Goal: Information Seeking & Learning: Learn about a topic

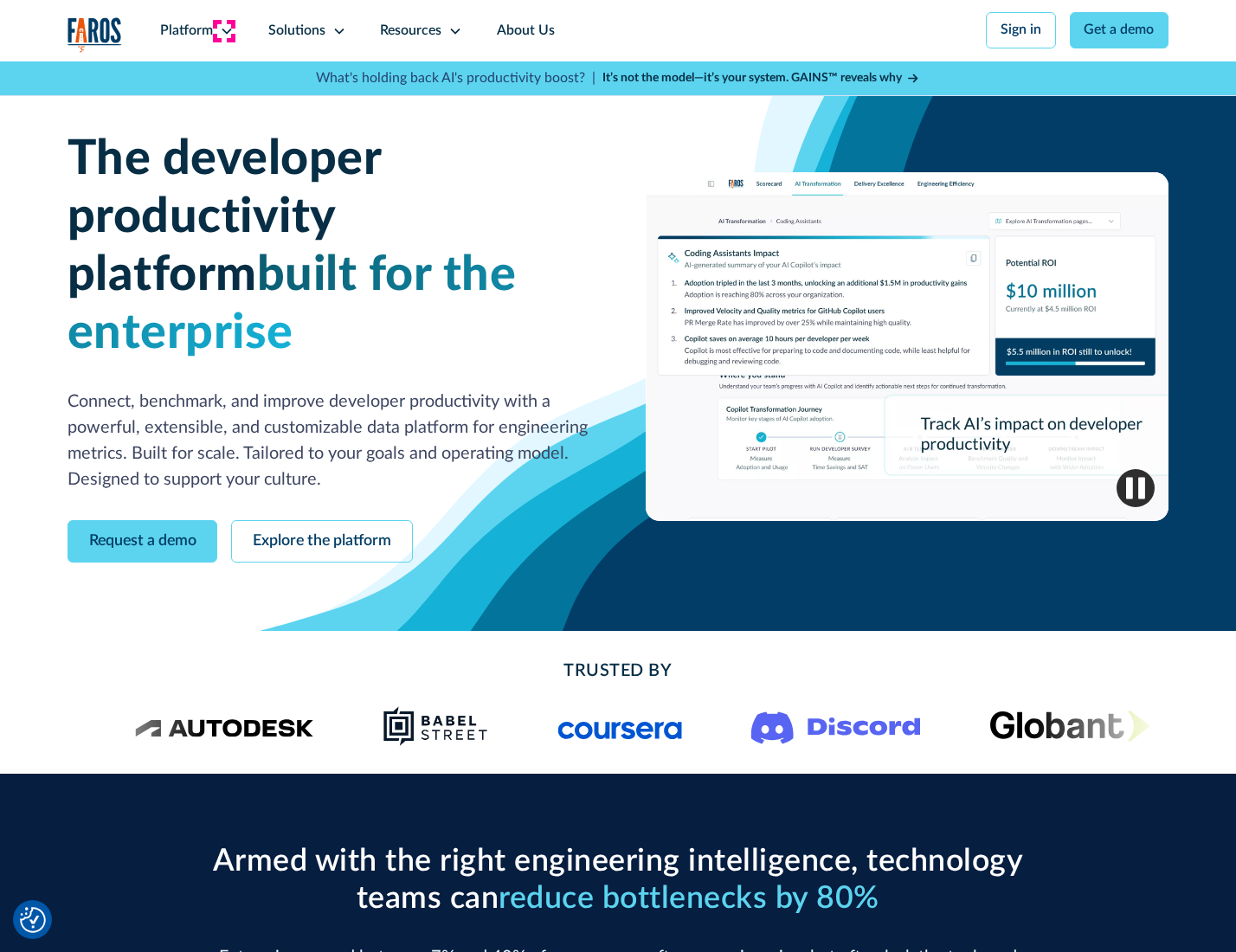
click at [224, 31] on icon at bounding box center [227, 32] width 14 height 14
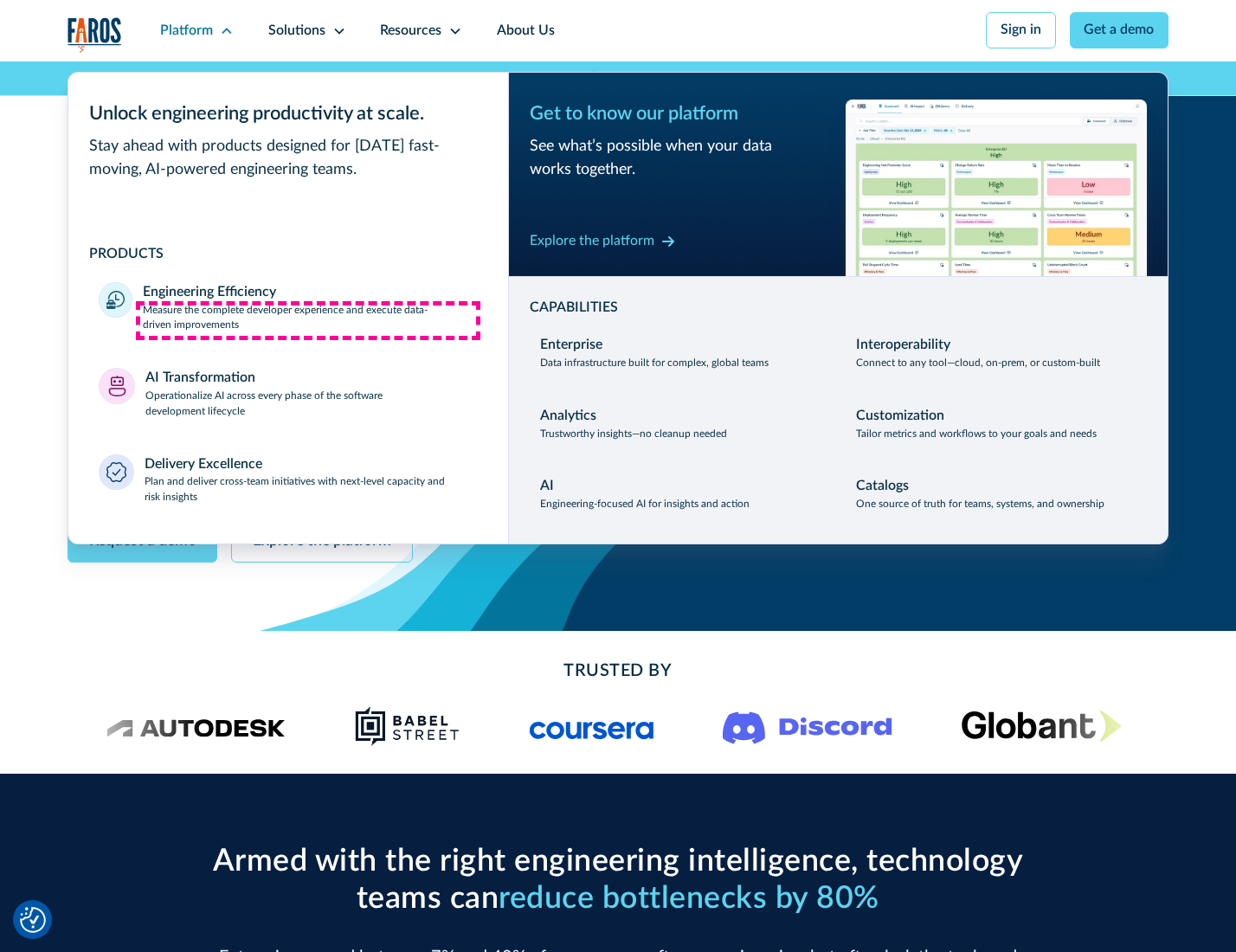
click at [308, 321] on p "Measure the complete developer experience and execute data-driven improvements" at bounding box center [310, 319] width 334 height 32
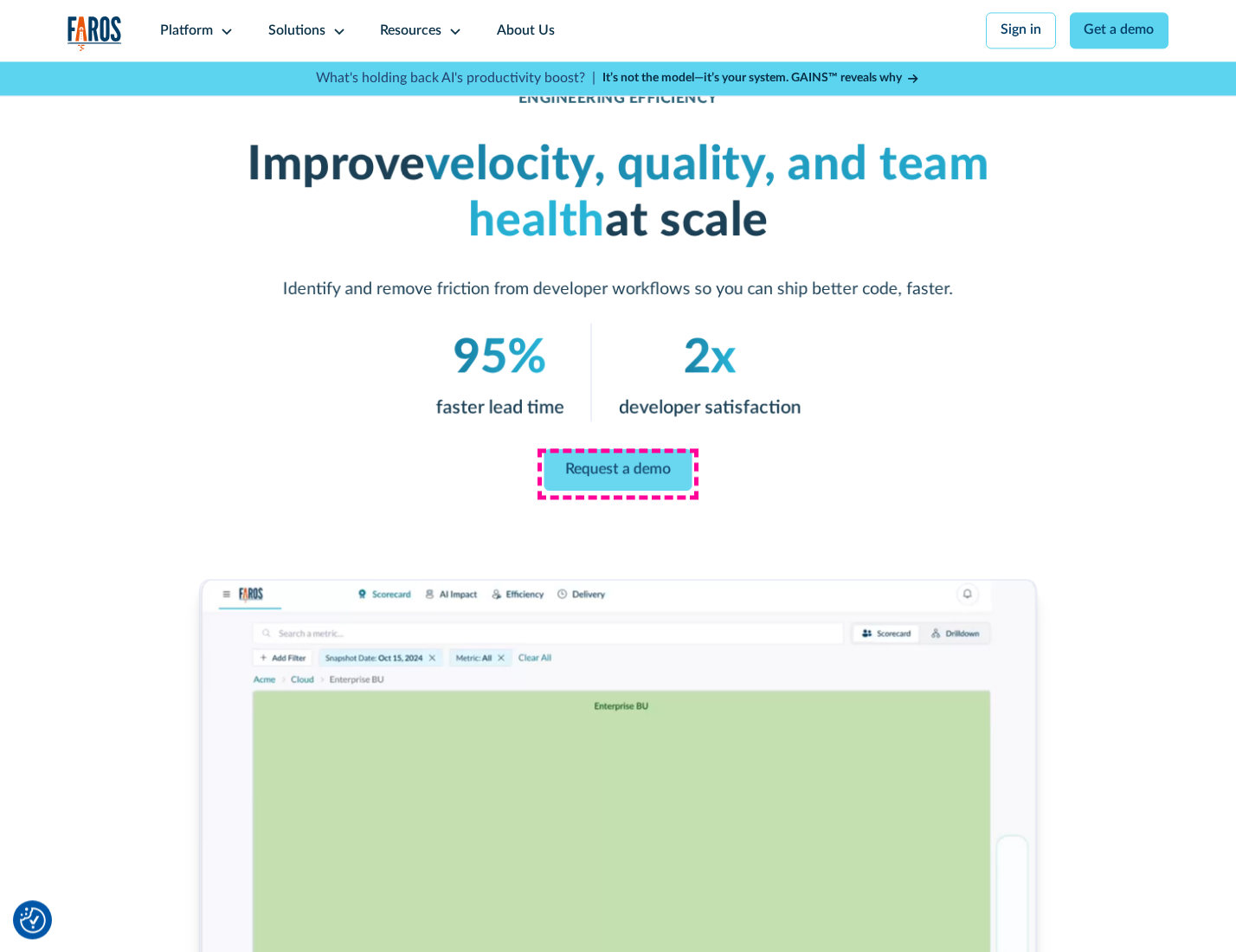
click at [618, 472] on link "Request a demo" at bounding box center [618, 470] width 148 height 41
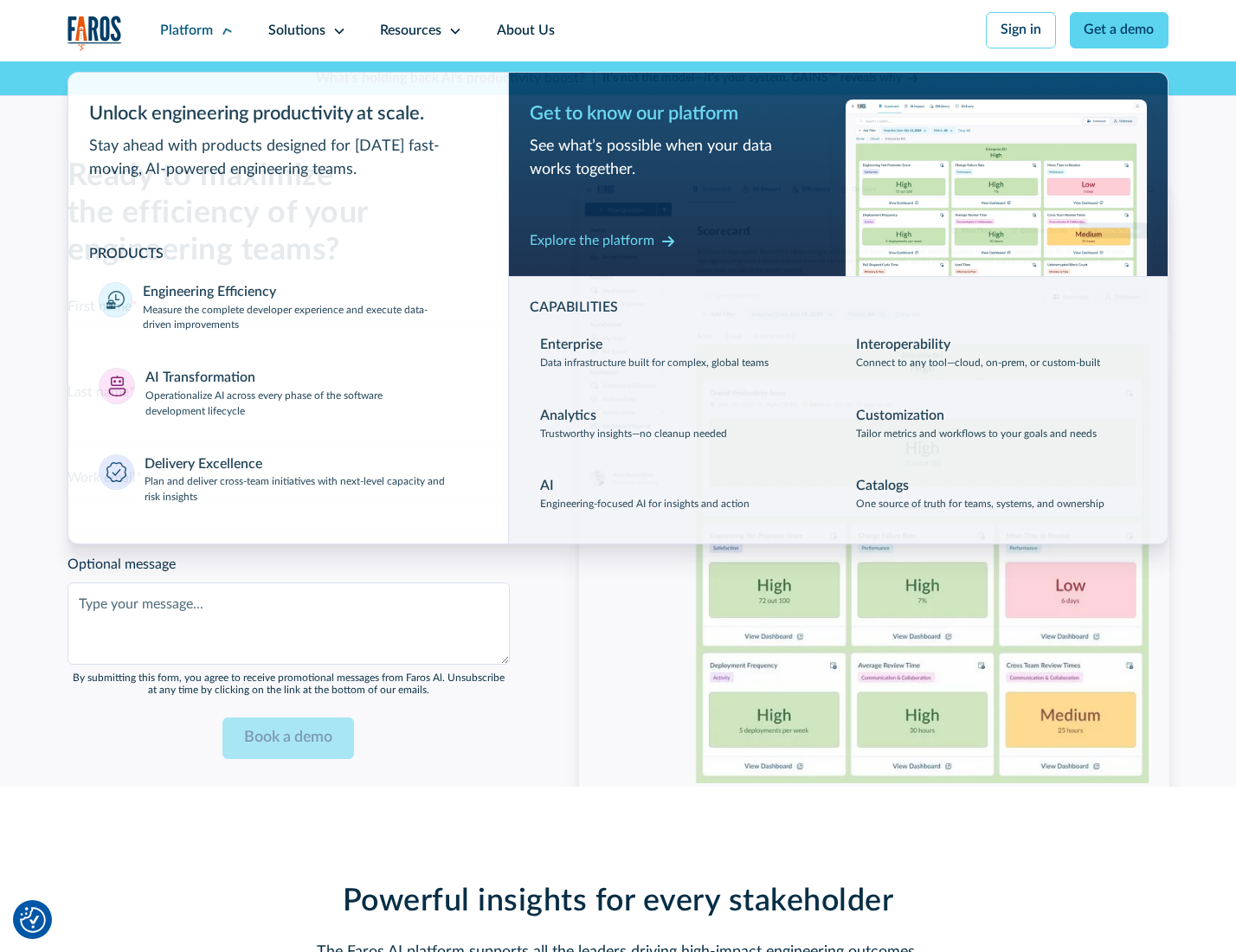
scroll to position [3768, 0]
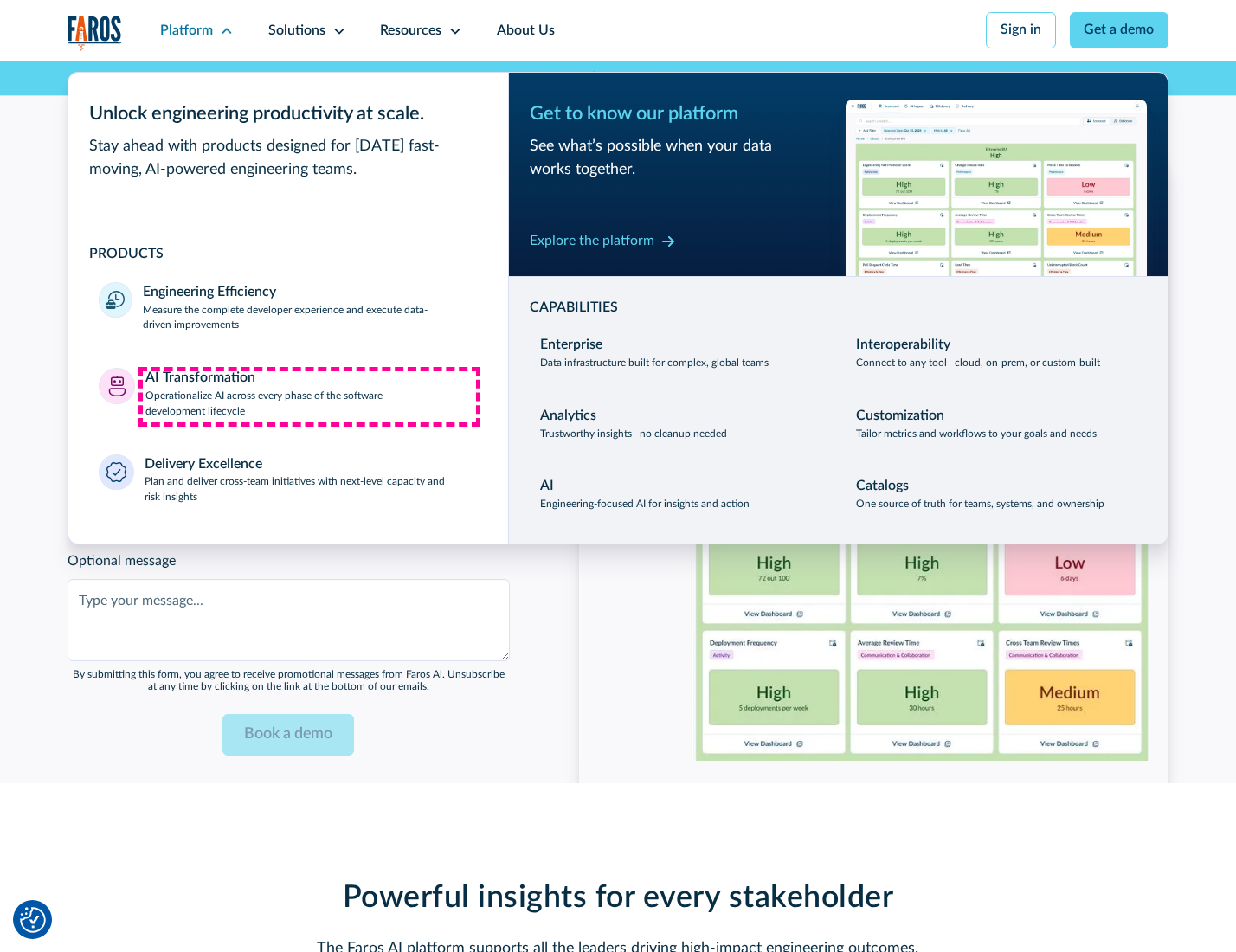
click at [309, 397] on p "Operationalize AI across every phase of the software development lifecycle" at bounding box center [311, 404] width 332 height 32
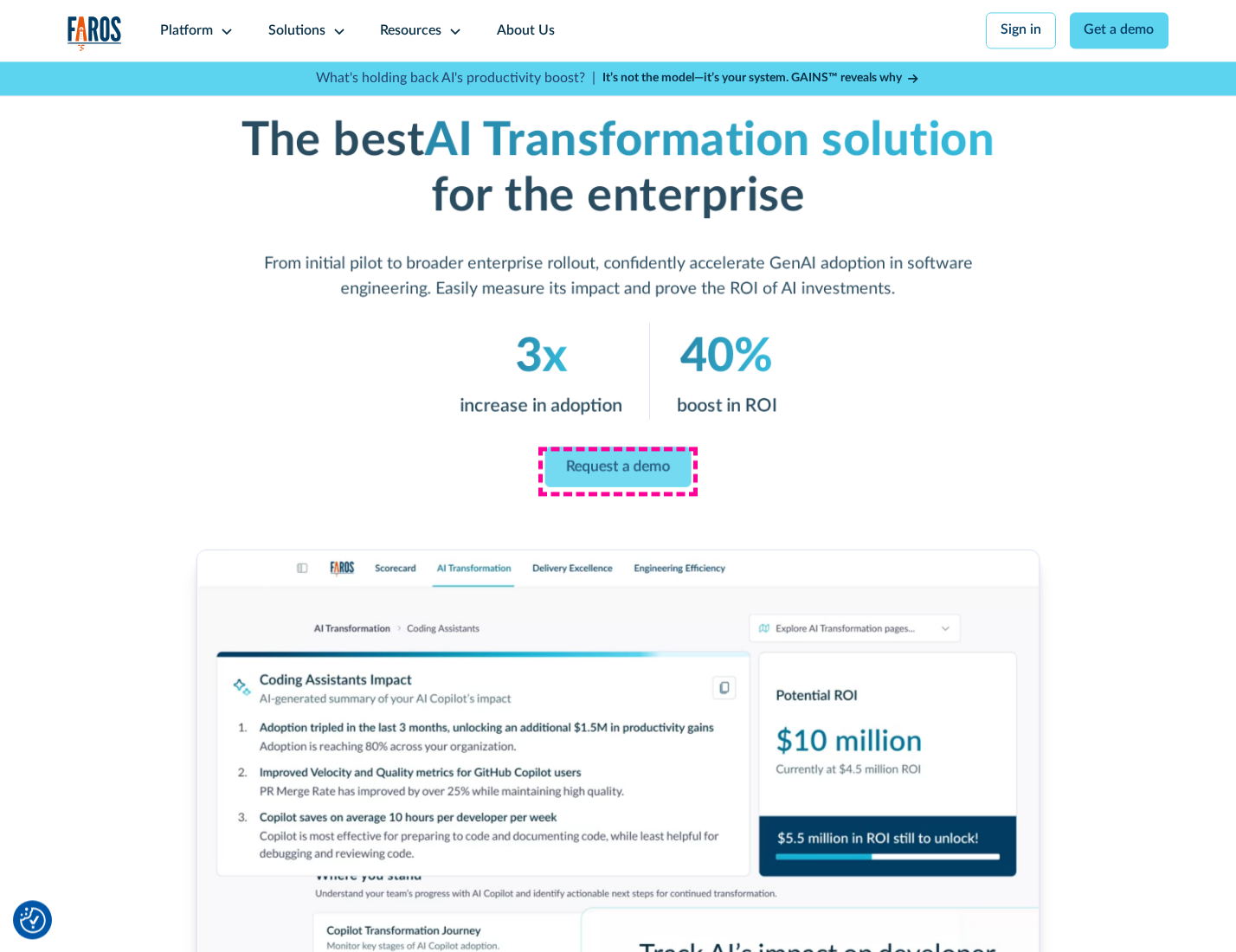
click at [618, 470] on link "Request a demo" at bounding box center [618, 467] width 146 height 40
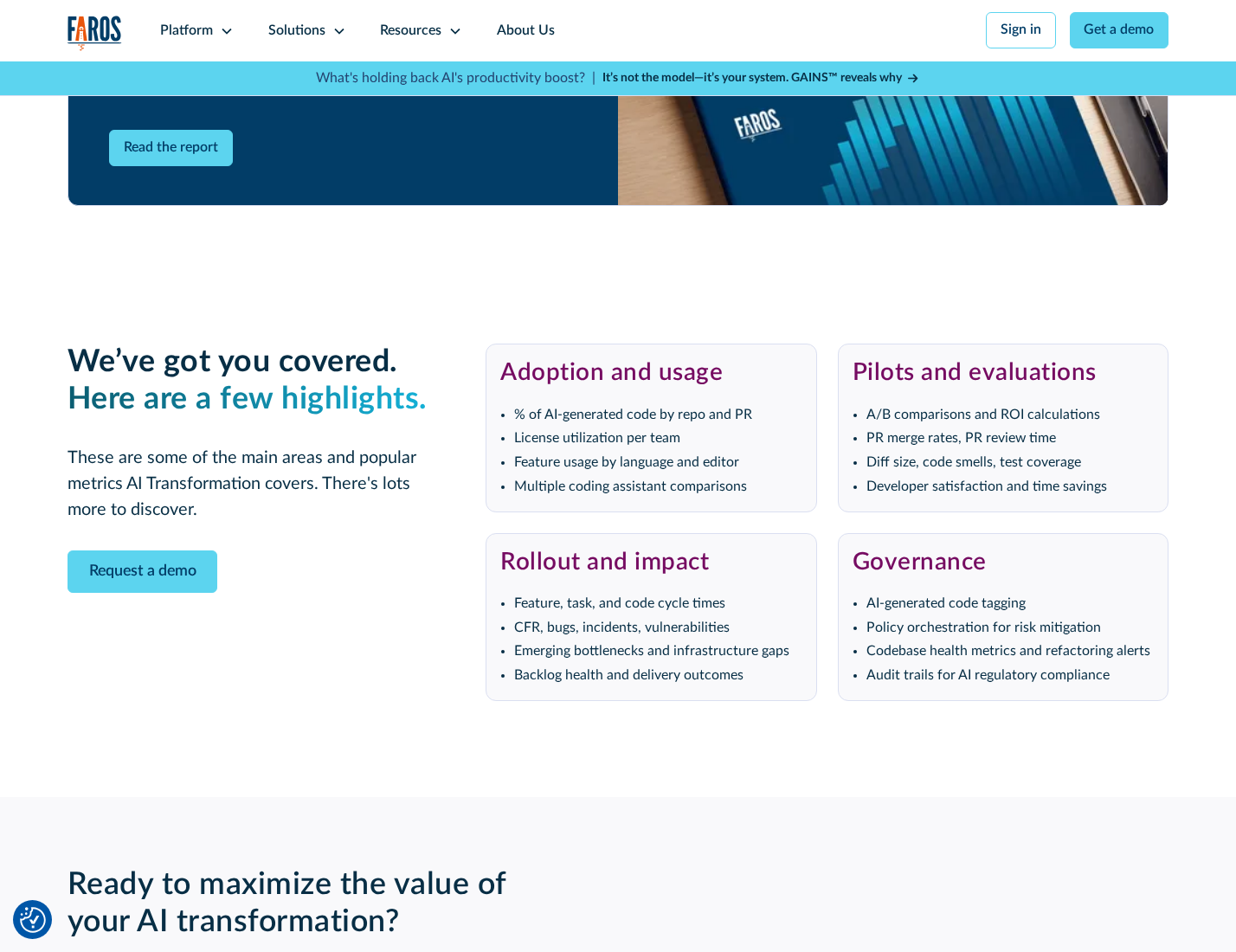
click at [194, 31] on div "Platform" at bounding box center [186, 31] width 53 height 21
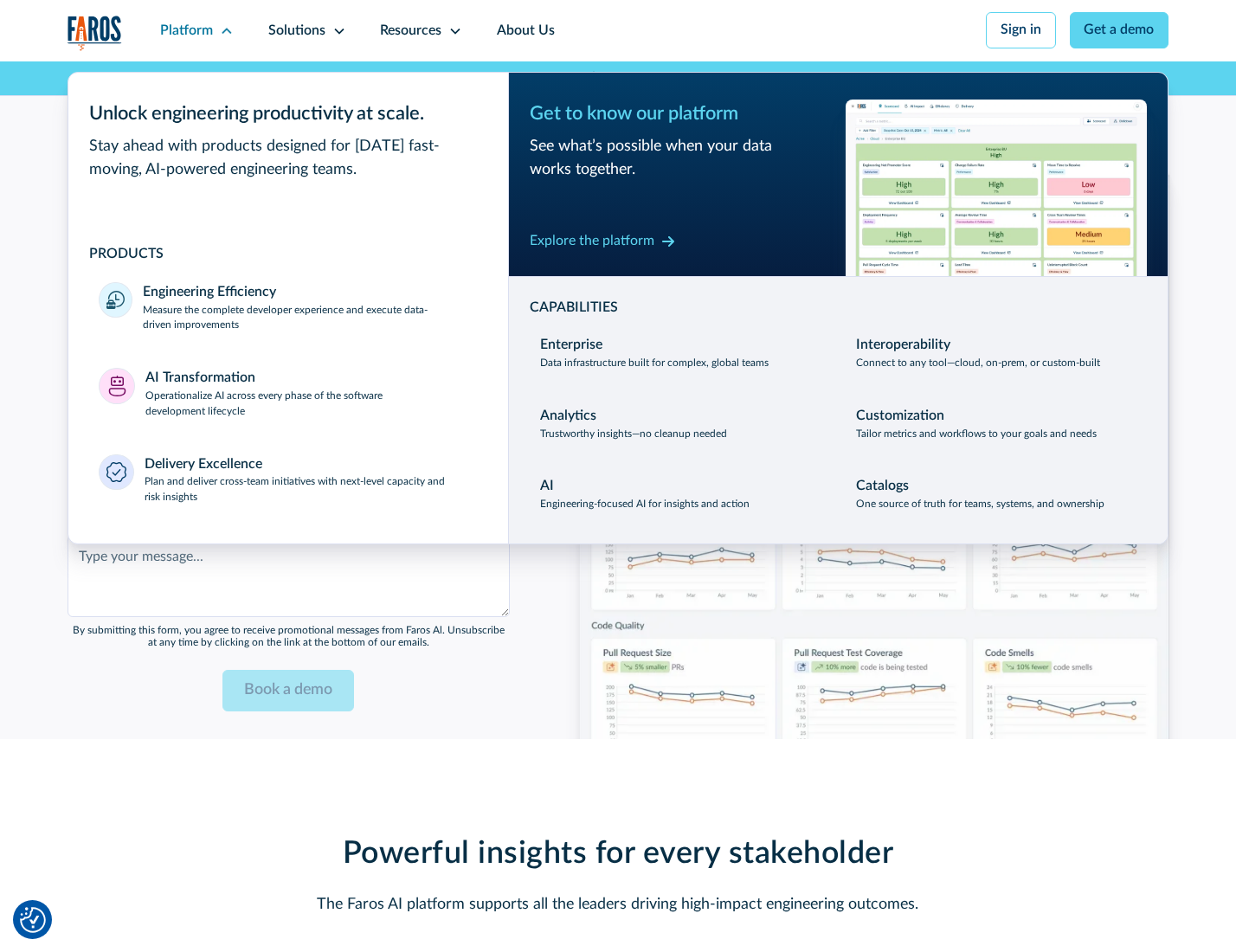
scroll to position [4185, 0]
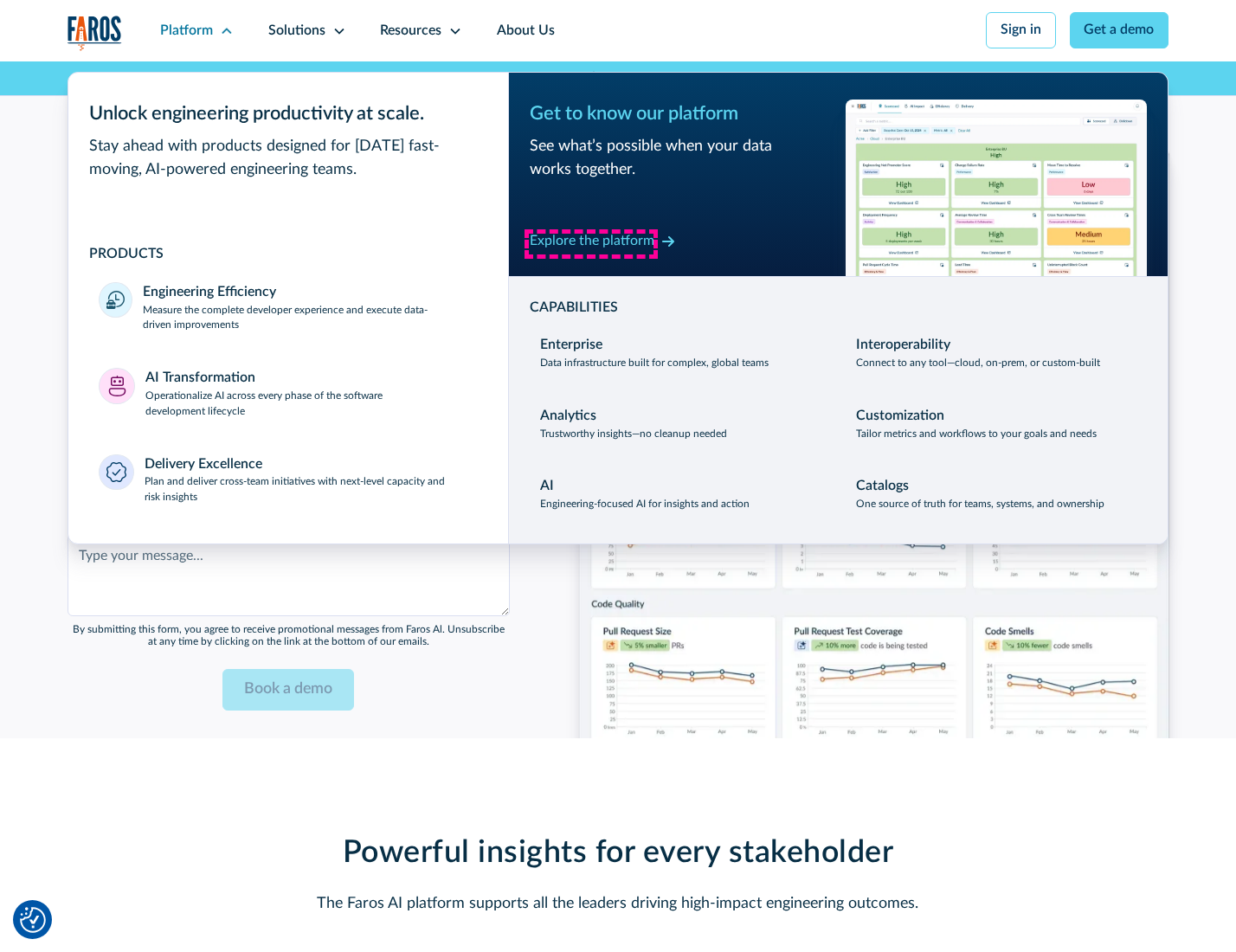
click at [591, 244] on div "Explore the platform" at bounding box center [592, 241] width 124 height 21
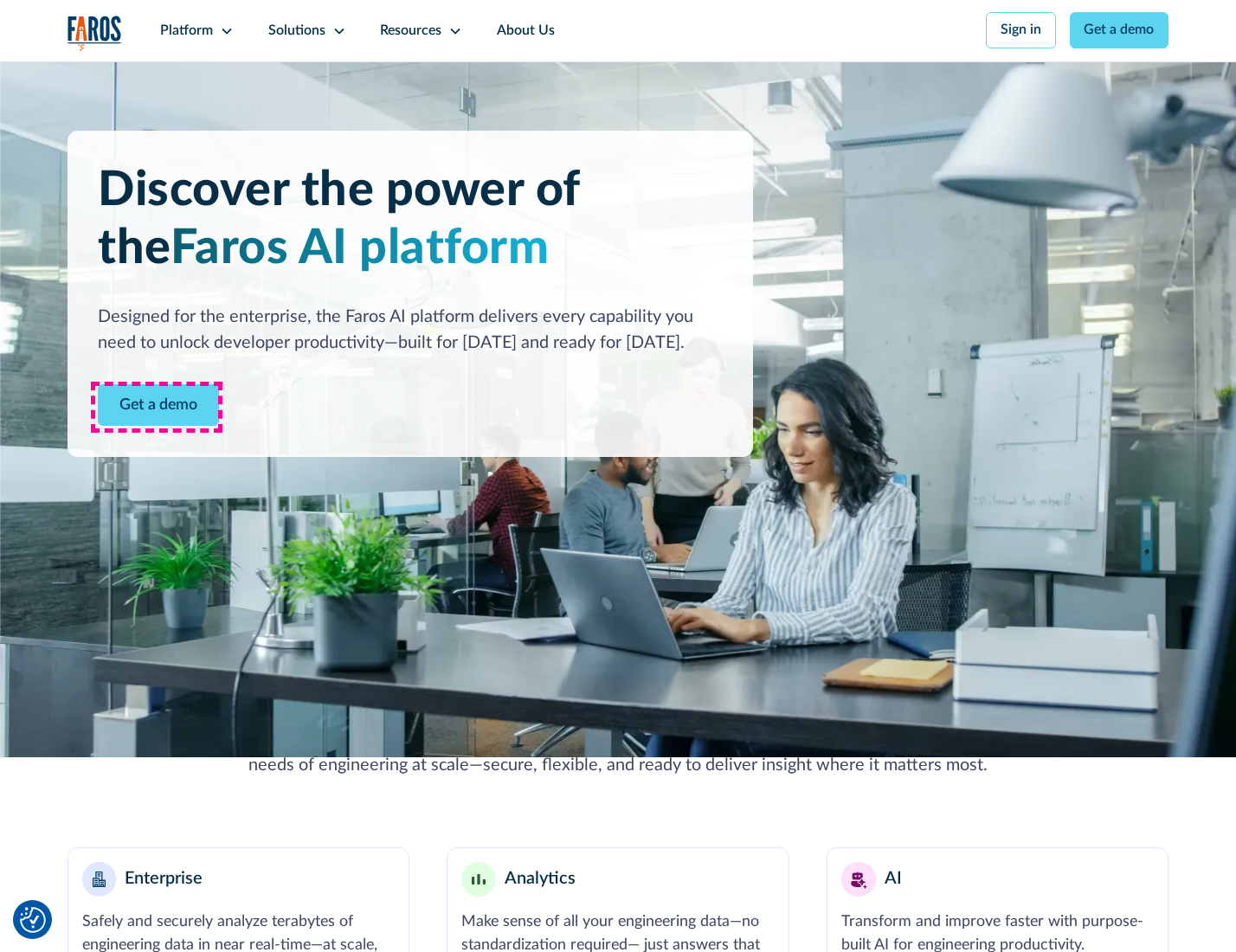
click at [157, 406] on link "Get a demo" at bounding box center [158, 405] width 121 height 42
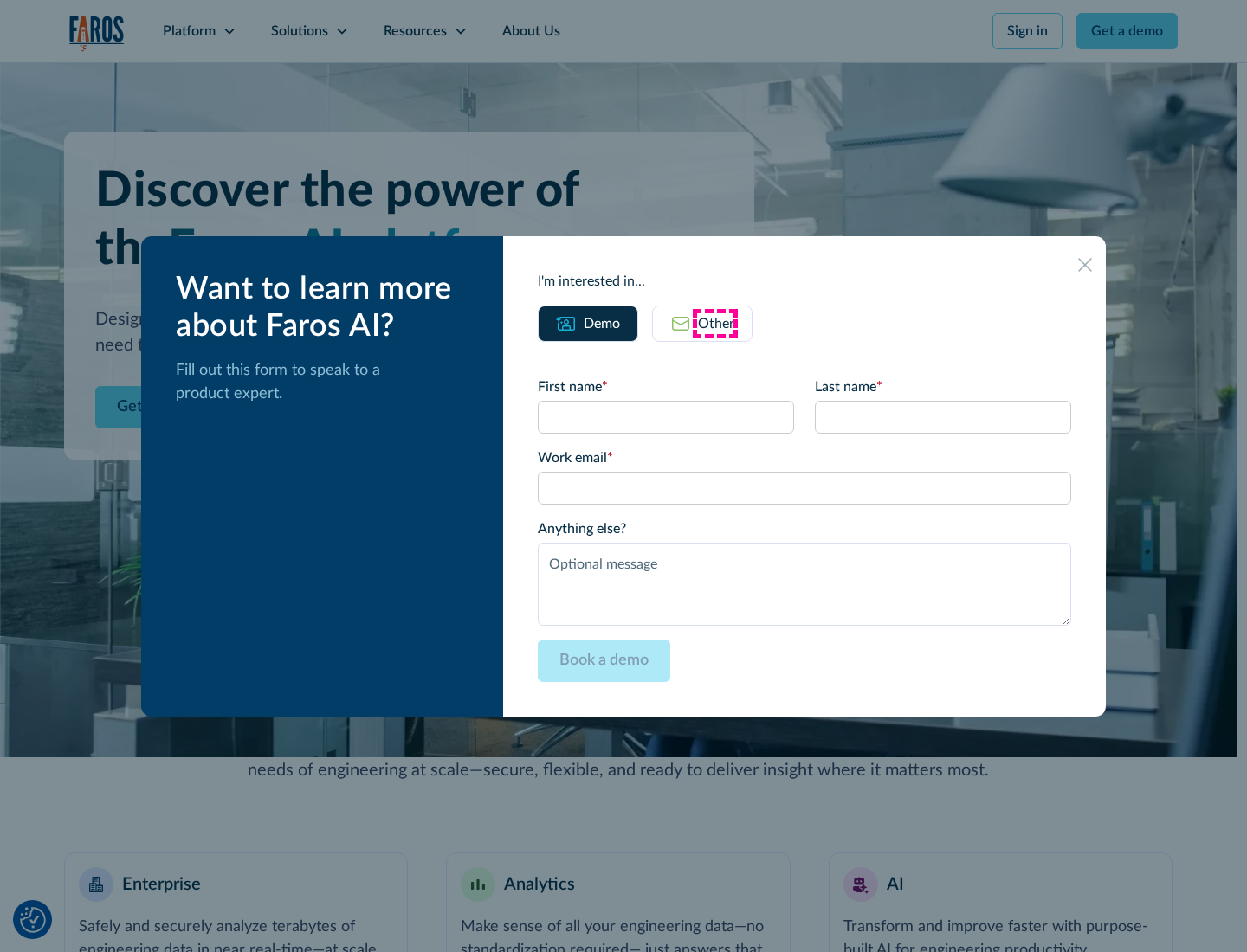
click at [715, 323] on div "Other" at bounding box center [715, 324] width 37 height 21
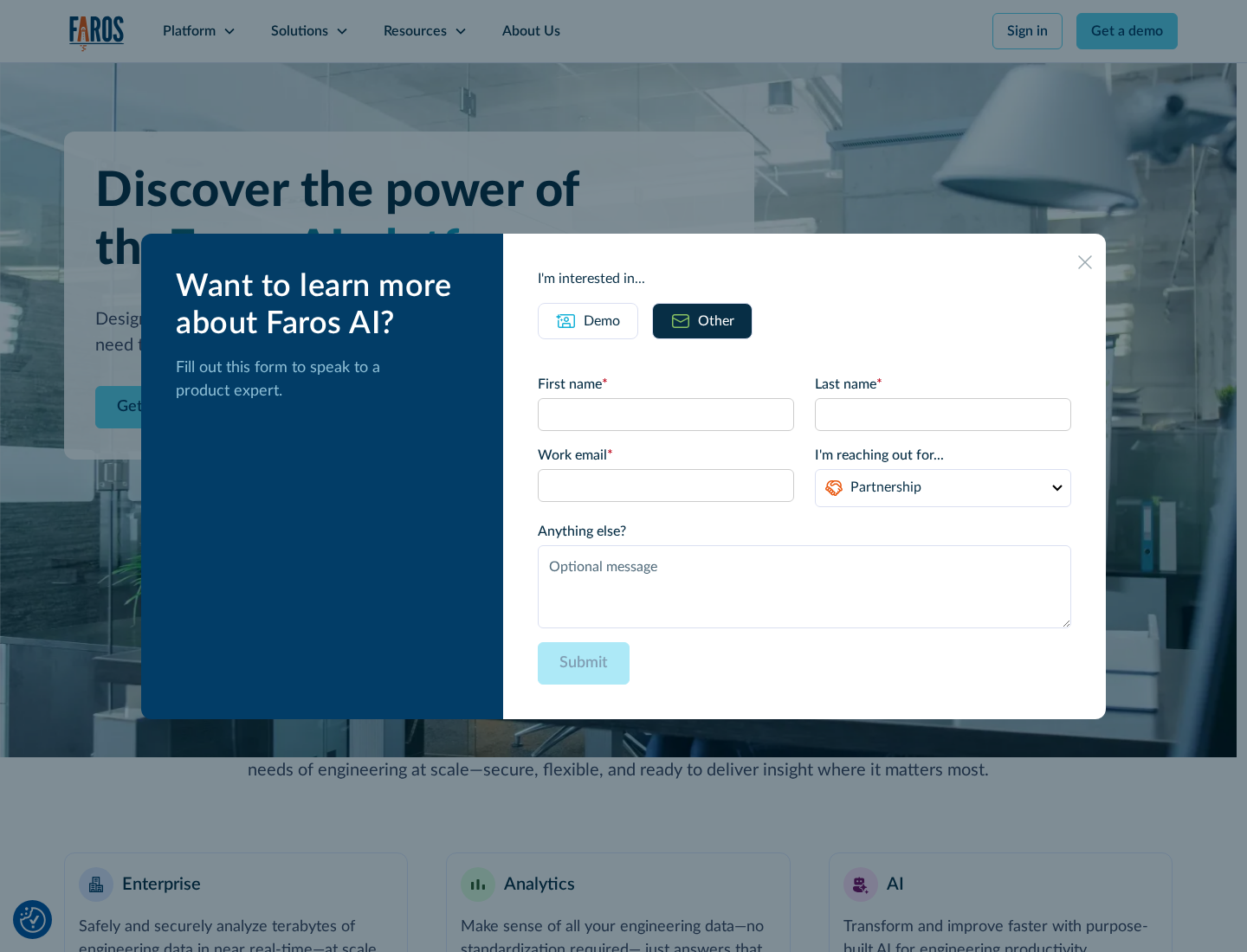
click at [600, 321] on div "Demo" at bounding box center [601, 321] width 37 height 21
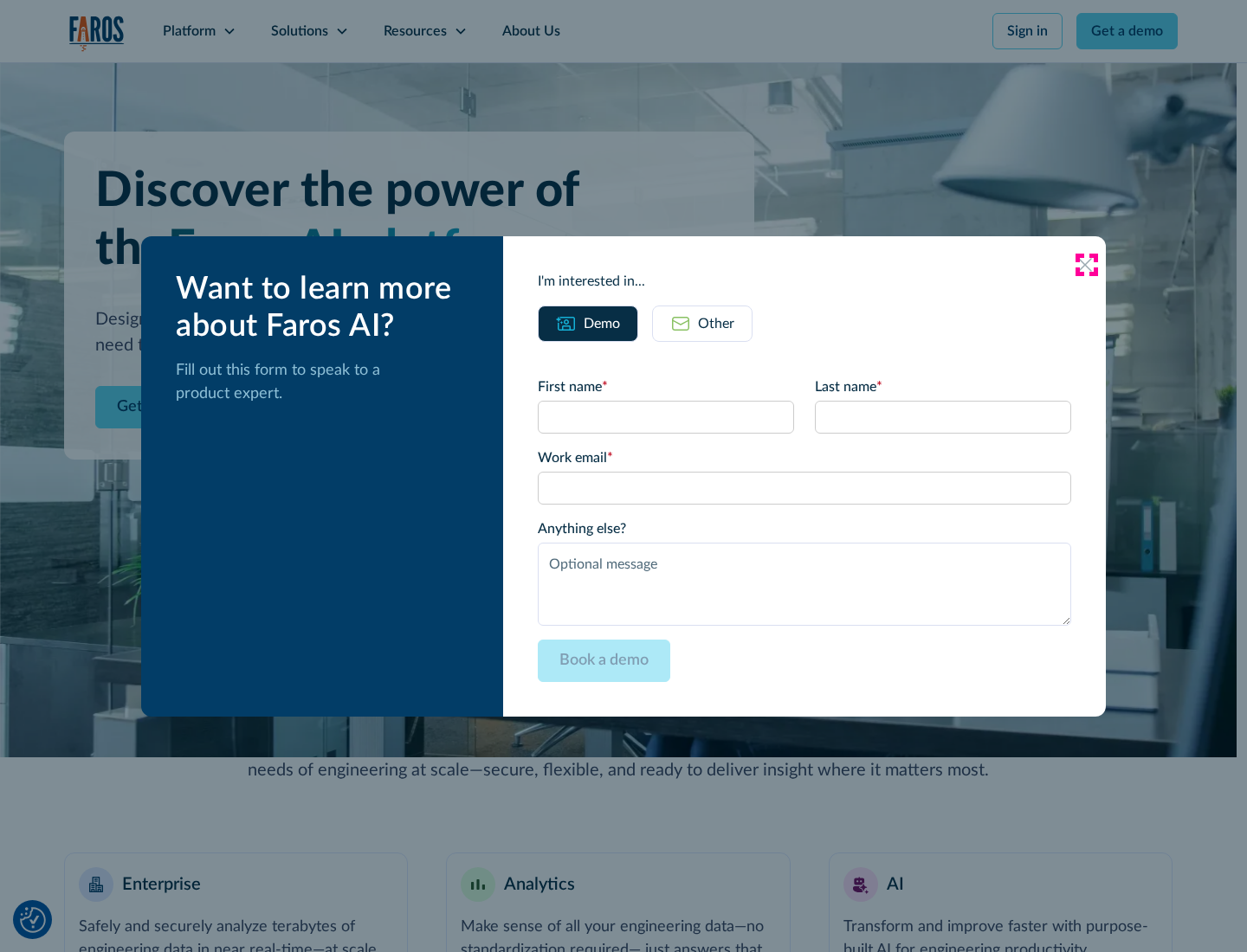
click at [1085, 264] on icon at bounding box center [1084, 264] width 14 height 14
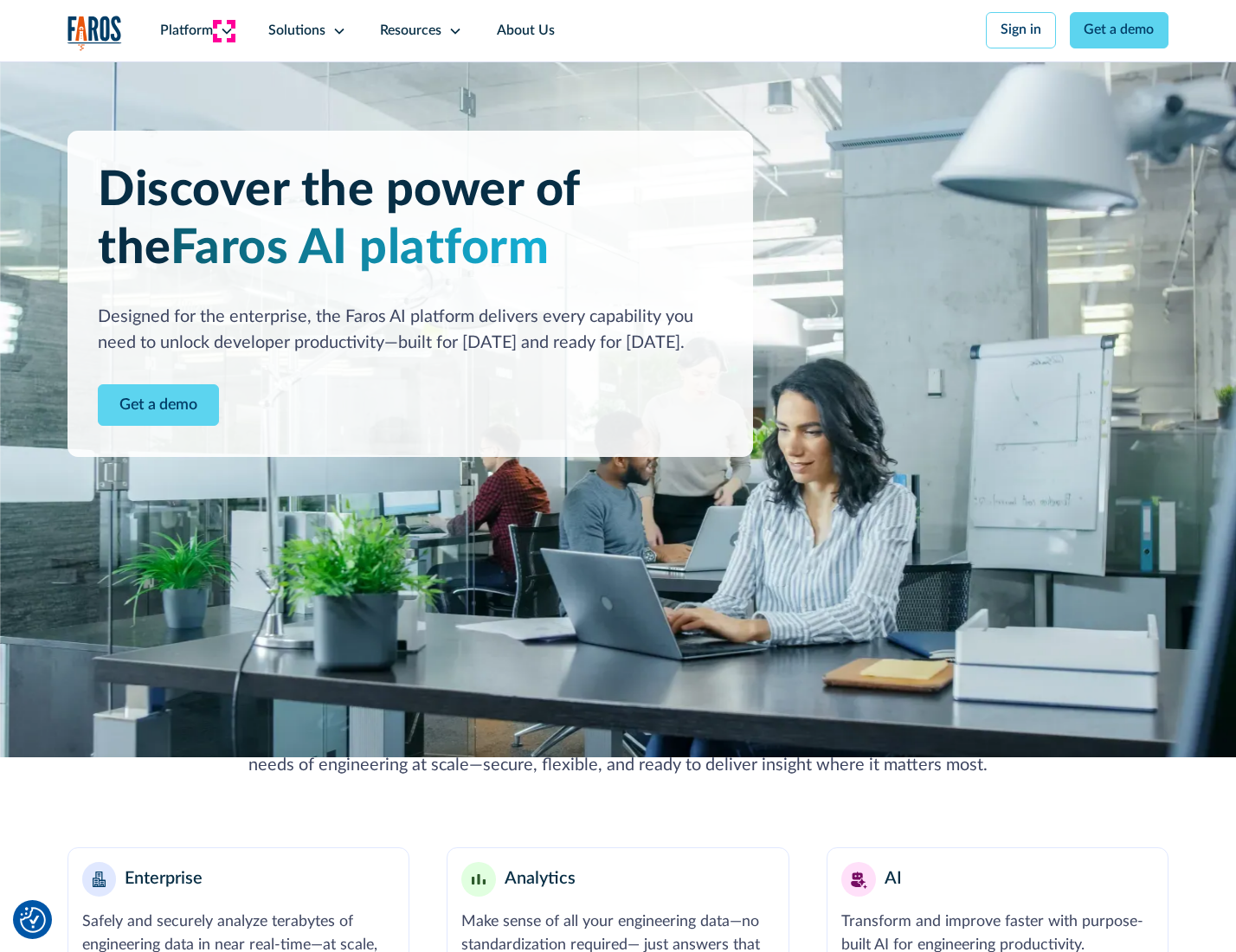
click at [224, 31] on icon at bounding box center [227, 32] width 14 height 14
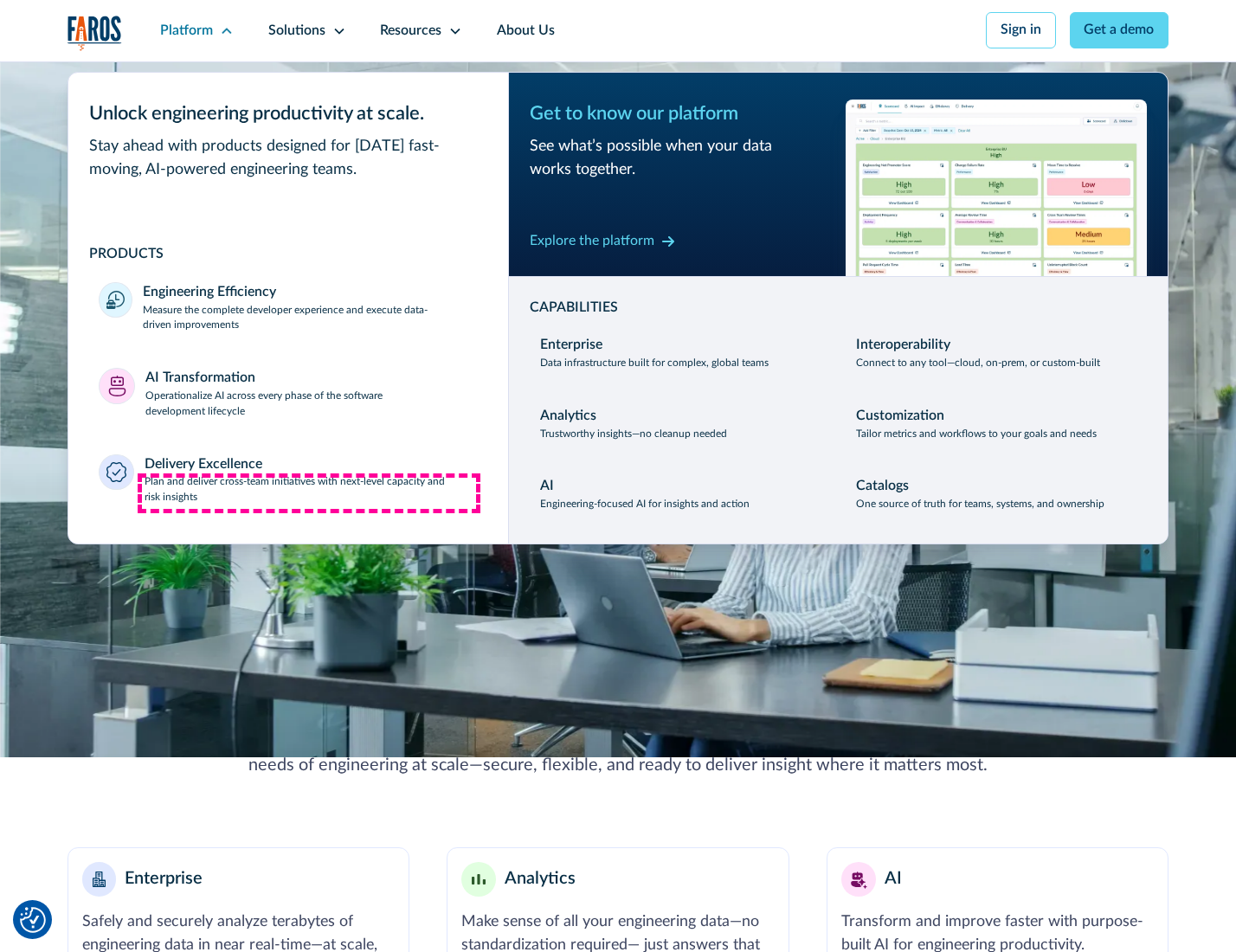
click at [309, 493] on p "Plan and deliver cross-team initiatives with next-level capacity and risk insig…" at bounding box center [312, 490] width 333 height 32
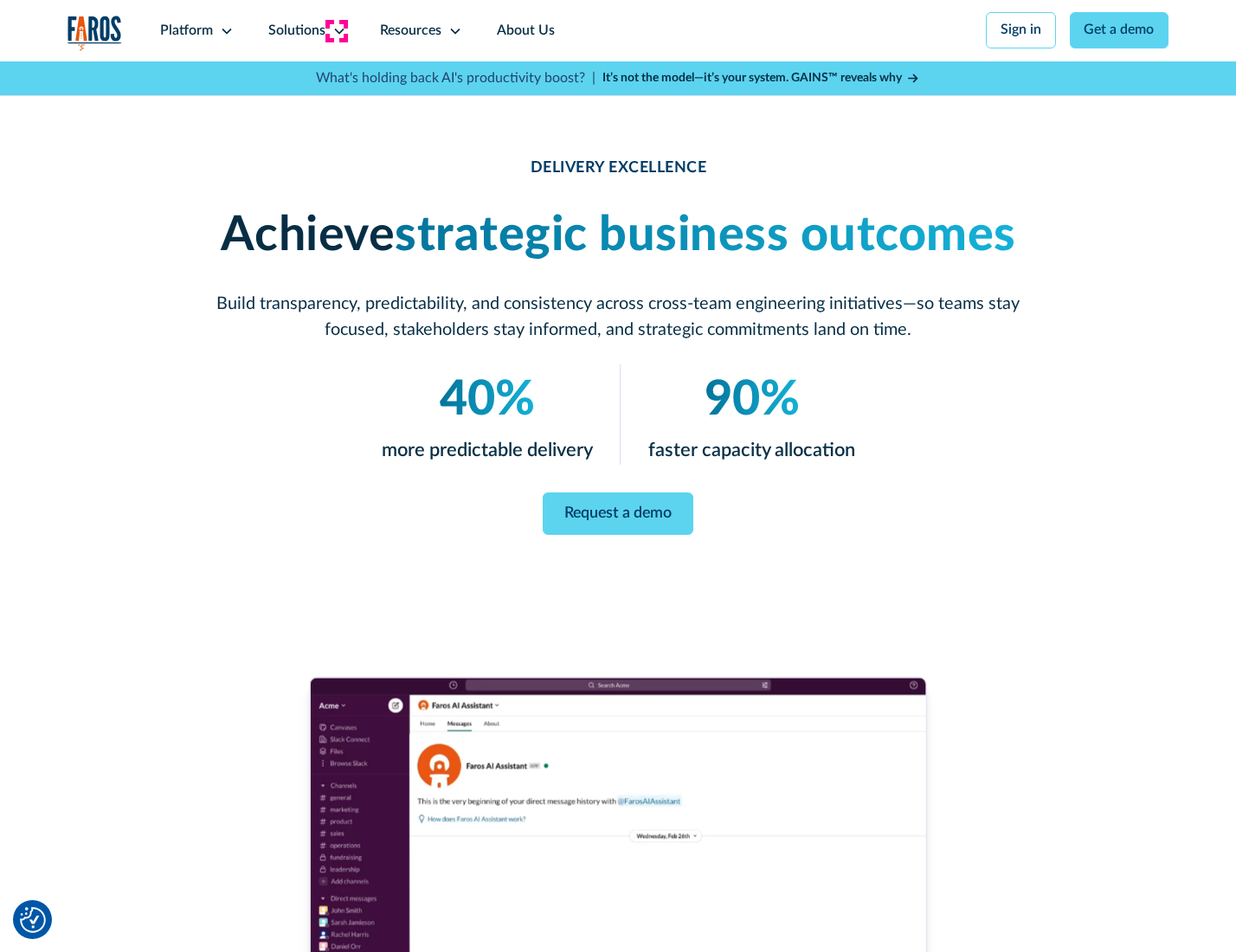
click at [335, 31] on icon at bounding box center [339, 32] width 14 height 14
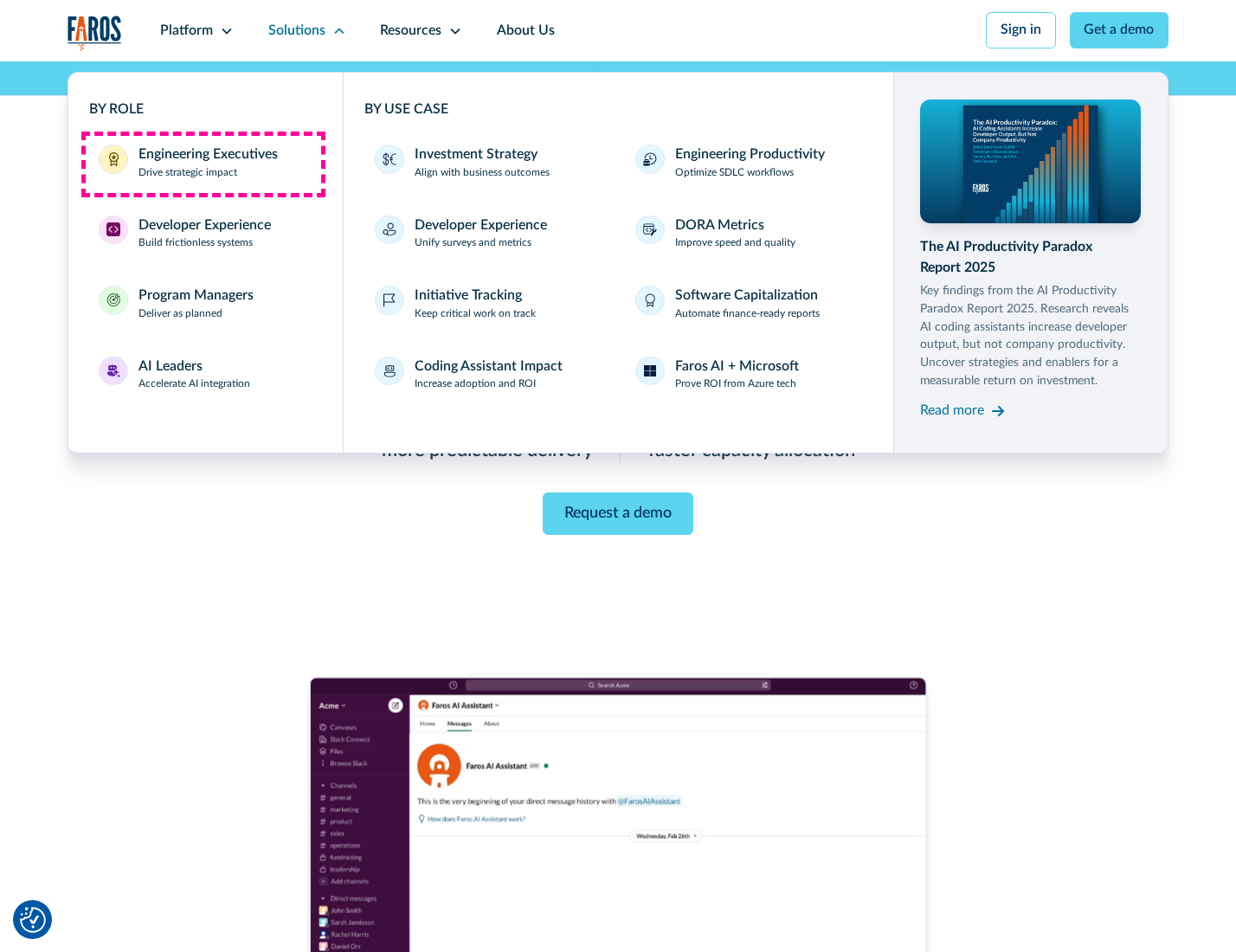
click at [202, 164] on div "Engineering Executives" at bounding box center [207, 155] width 139 height 21
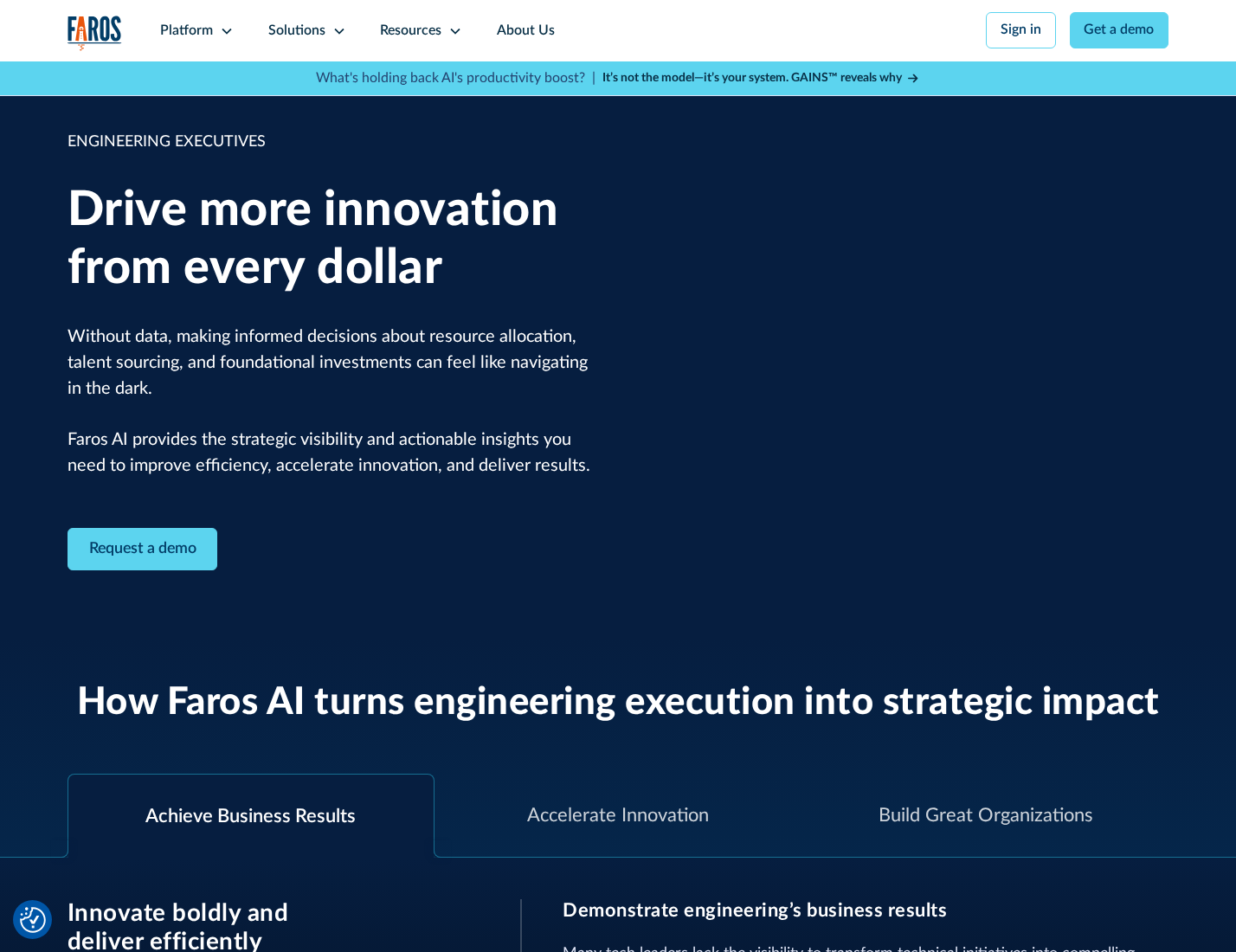
click at [335, 31] on icon at bounding box center [339, 32] width 14 height 14
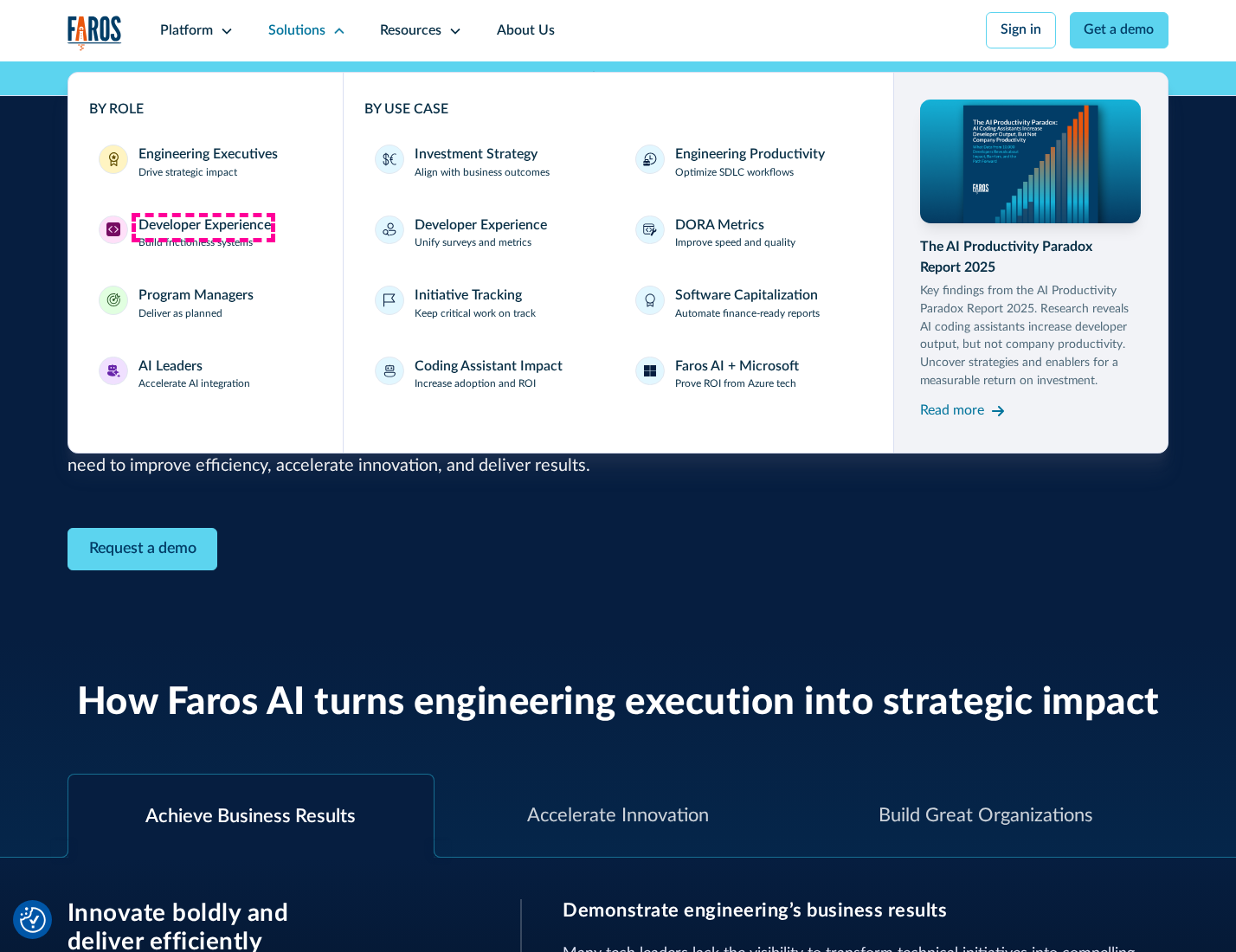
click at [202, 227] on div "Developer Experience" at bounding box center [204, 225] width 132 height 21
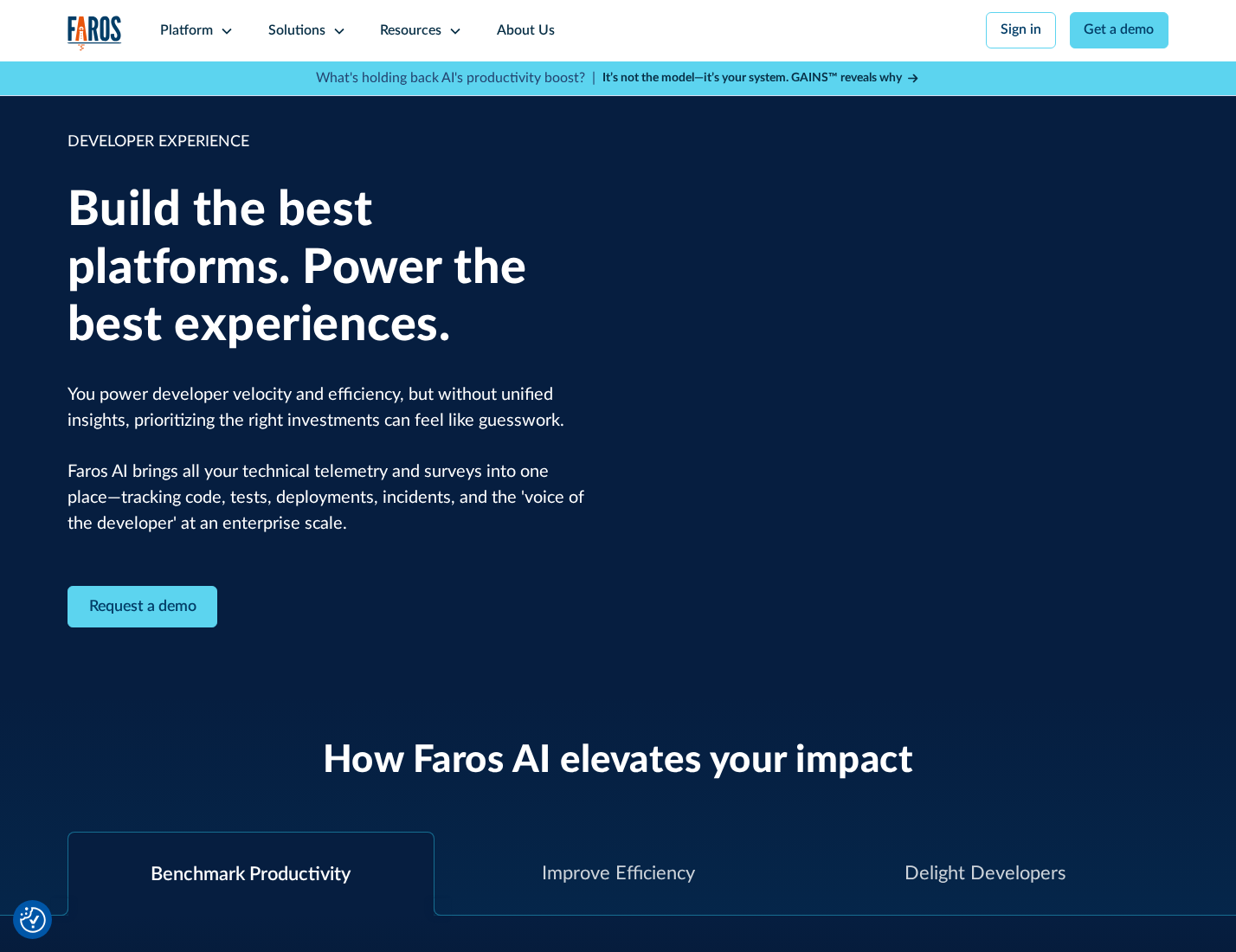
click at [305, 31] on div "Solutions" at bounding box center [297, 31] width 57 height 21
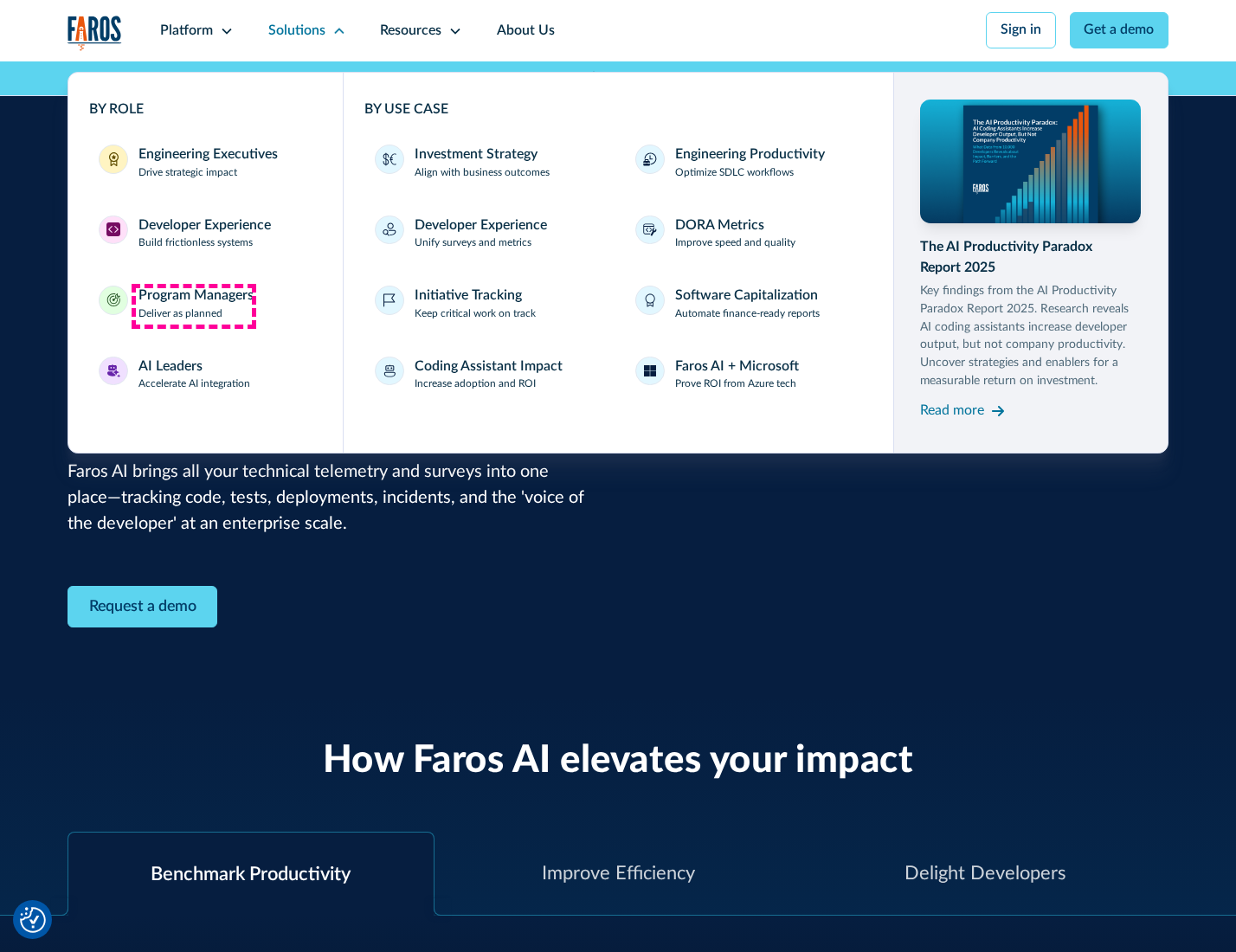
click at [193, 306] on div "Program Managers" at bounding box center [195, 296] width 115 height 21
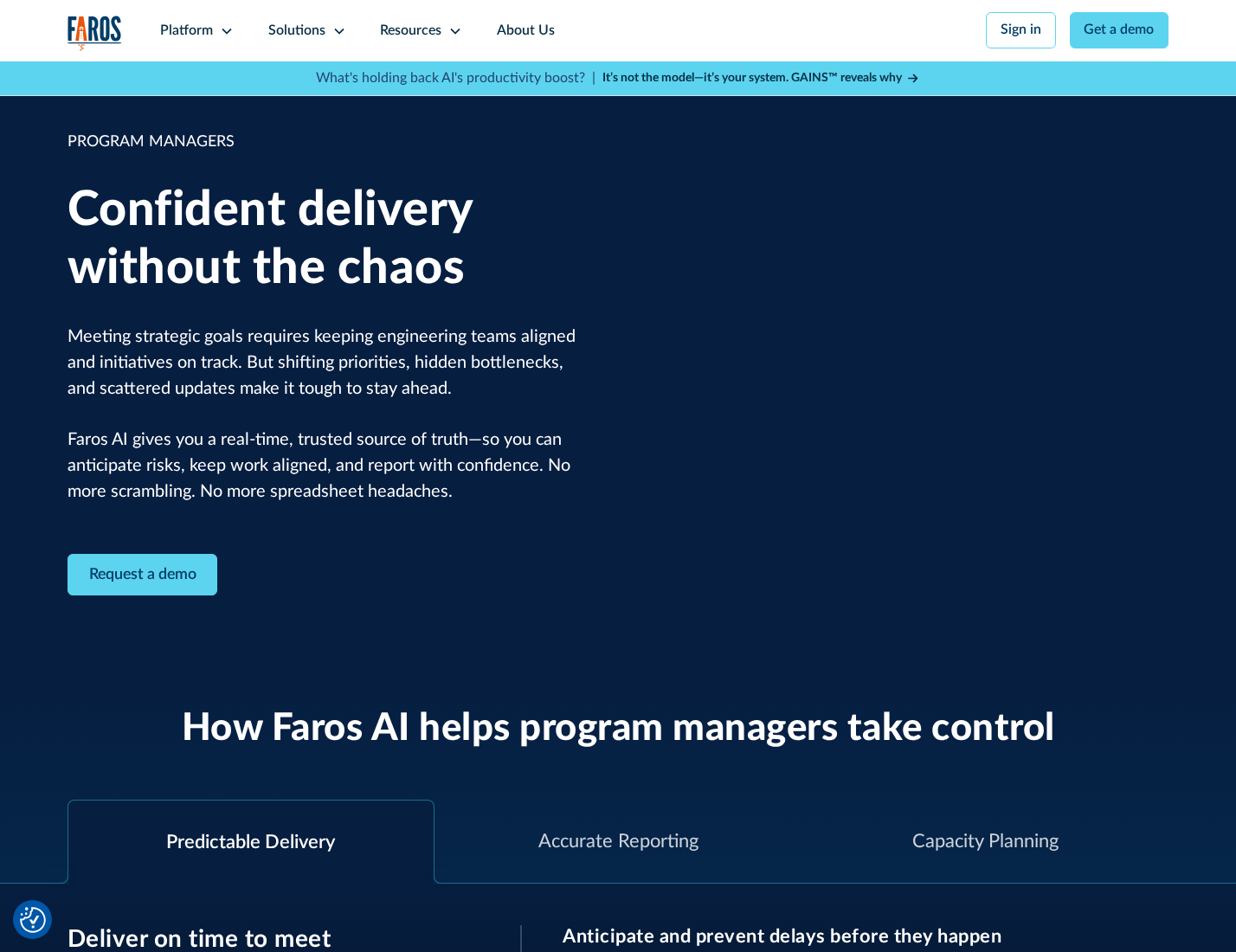
click at [335, 32] on icon at bounding box center [339, 32] width 14 height 14
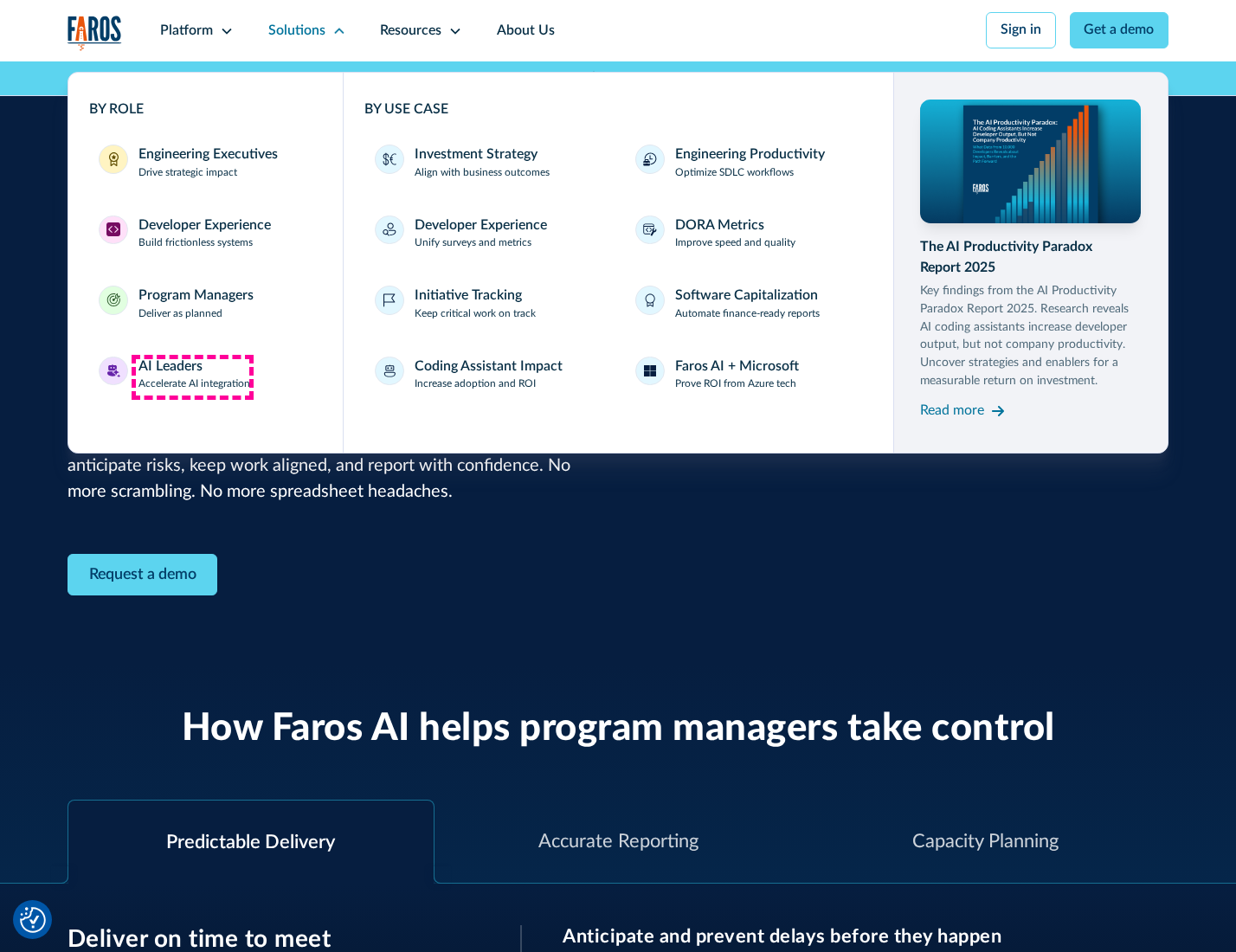
click at [192, 377] on div "AI Leaders" at bounding box center [170, 367] width 64 height 21
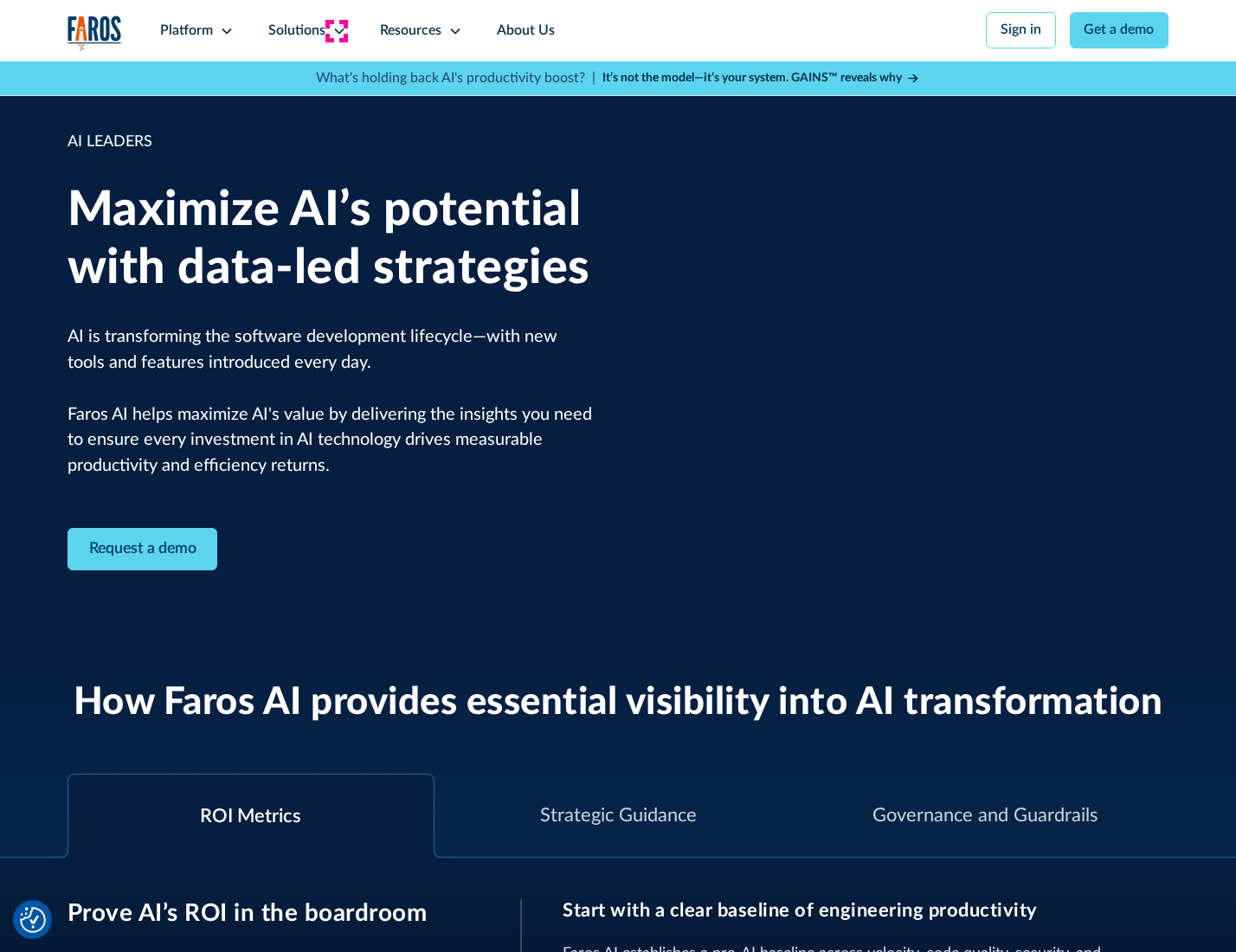
click at [335, 31] on icon at bounding box center [339, 32] width 14 height 14
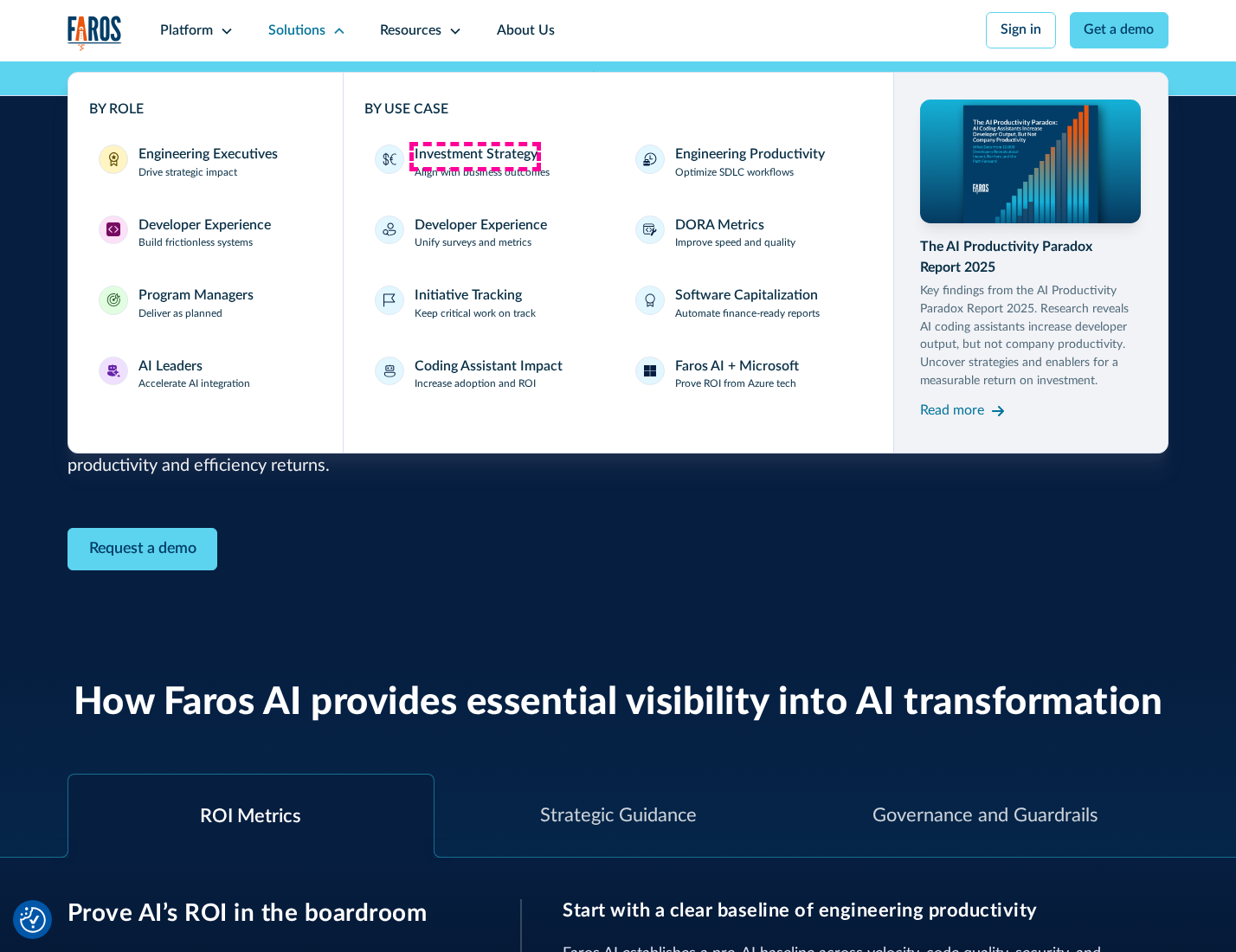
click at [474, 156] on div "Investment Strategy" at bounding box center [475, 155] width 123 height 21
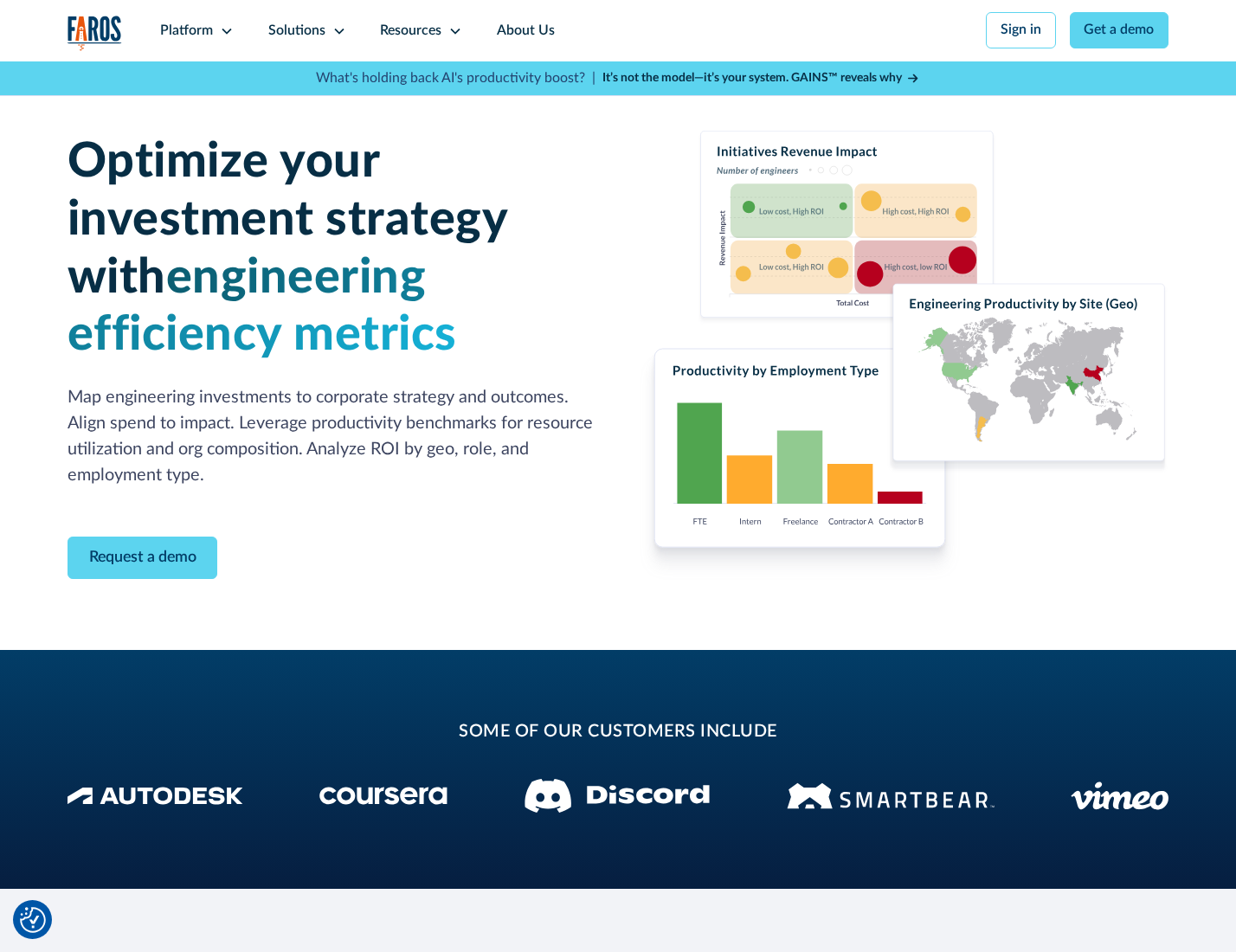
click at [335, 31] on icon at bounding box center [339, 32] width 14 height 14
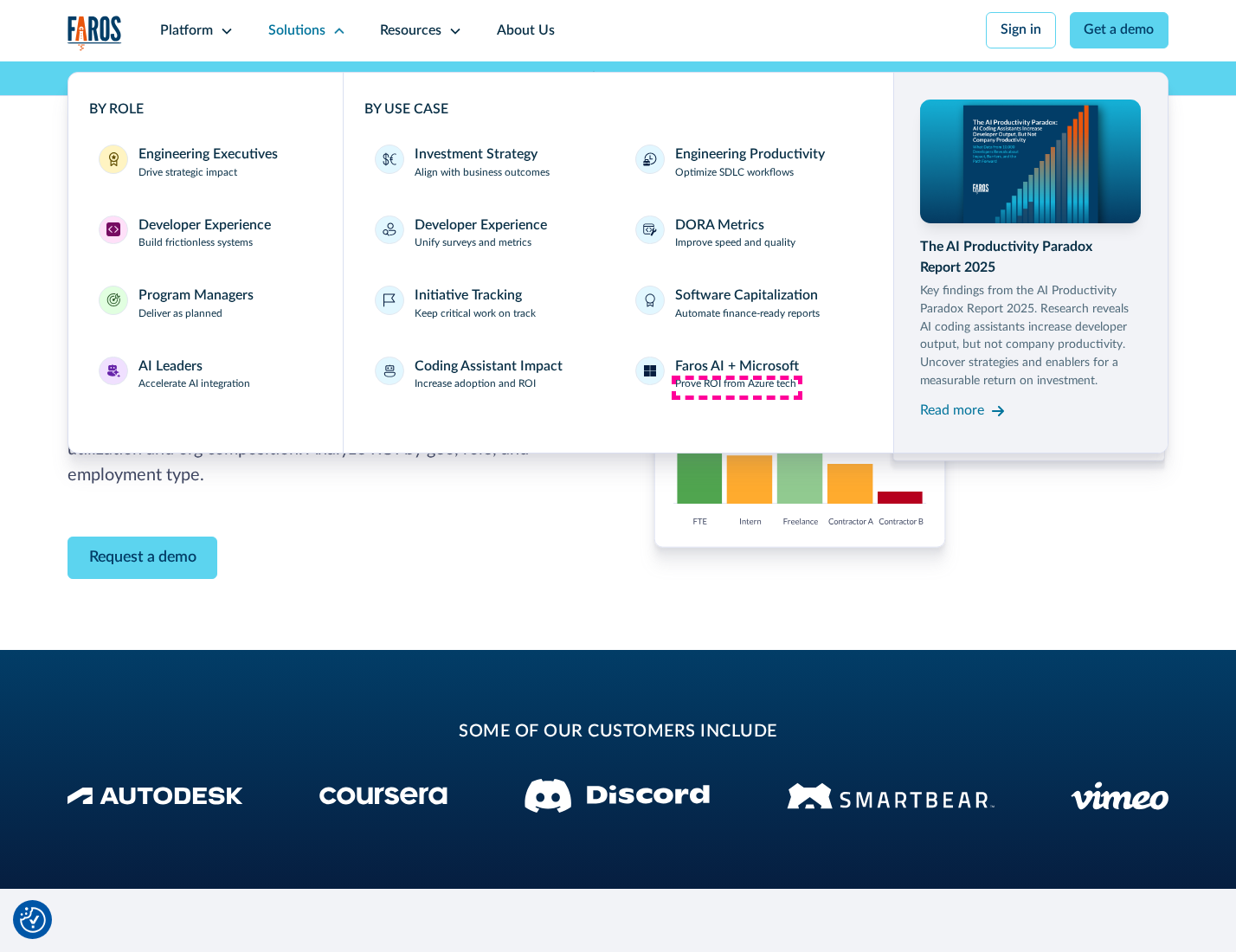
click at [737, 387] on p "Prove ROI from Azure tech" at bounding box center [735, 385] width 121 height 16
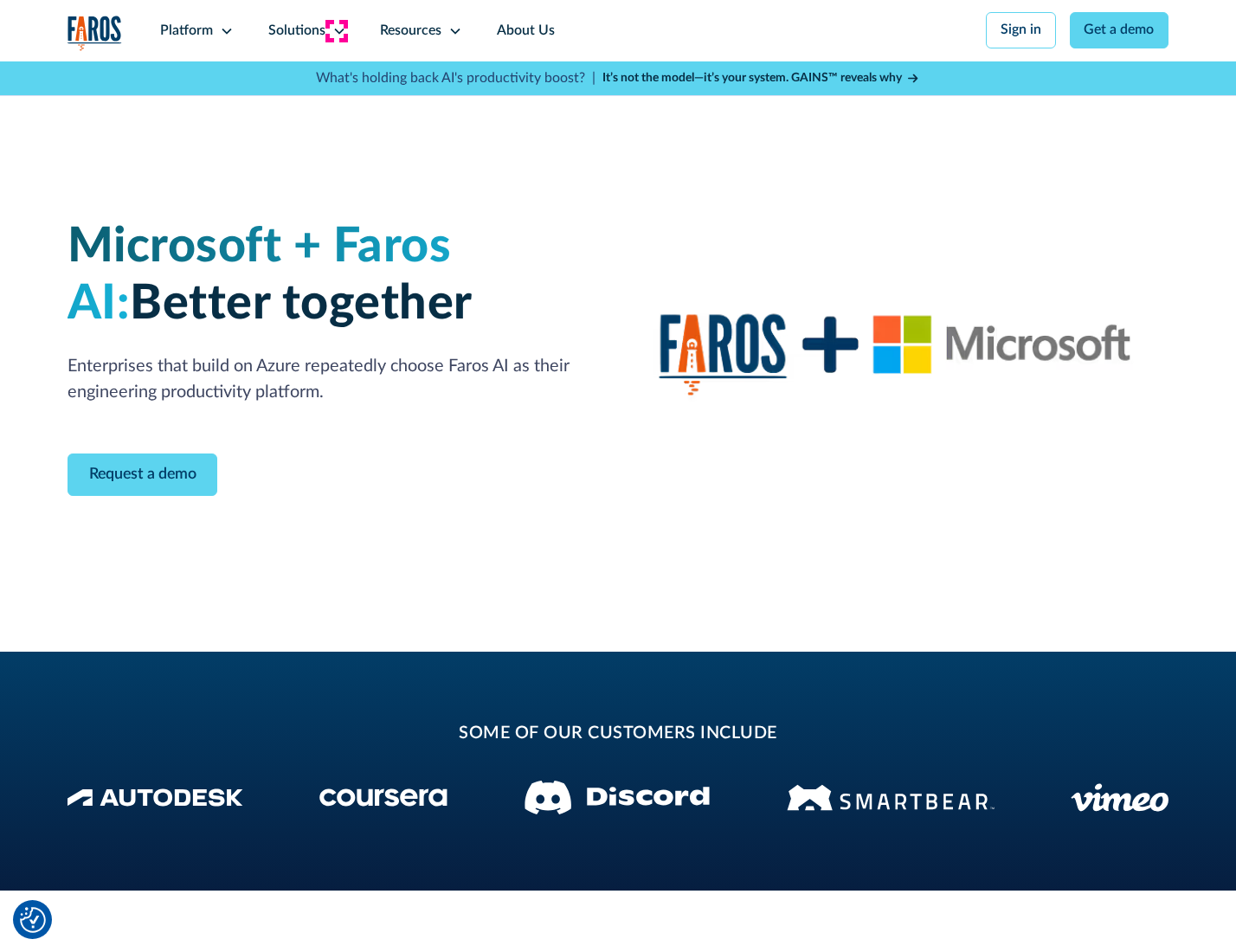
click at [335, 31] on icon at bounding box center [339, 32] width 14 height 14
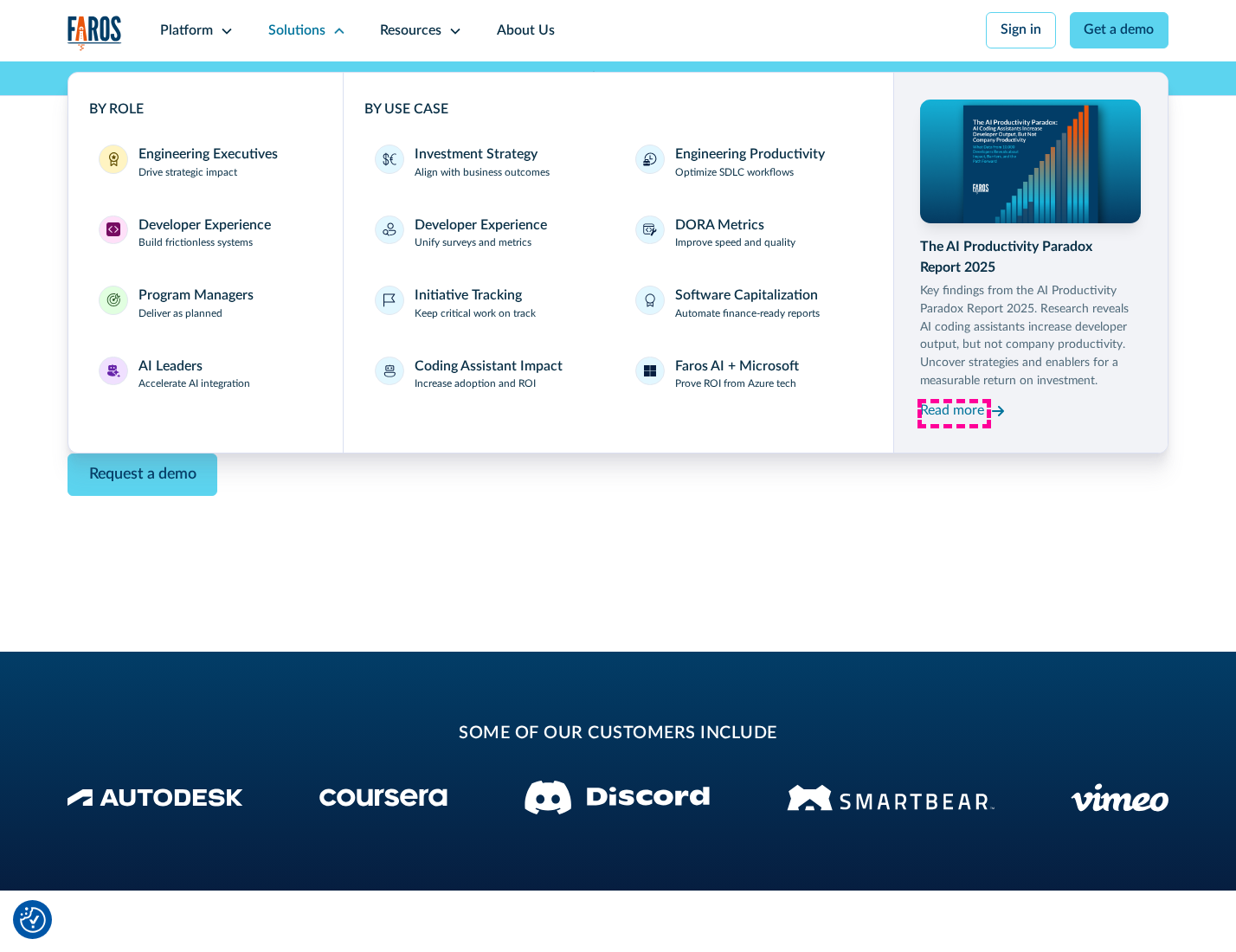
click at [954, 413] on div "Read more" at bounding box center [952, 410] width 64 height 21
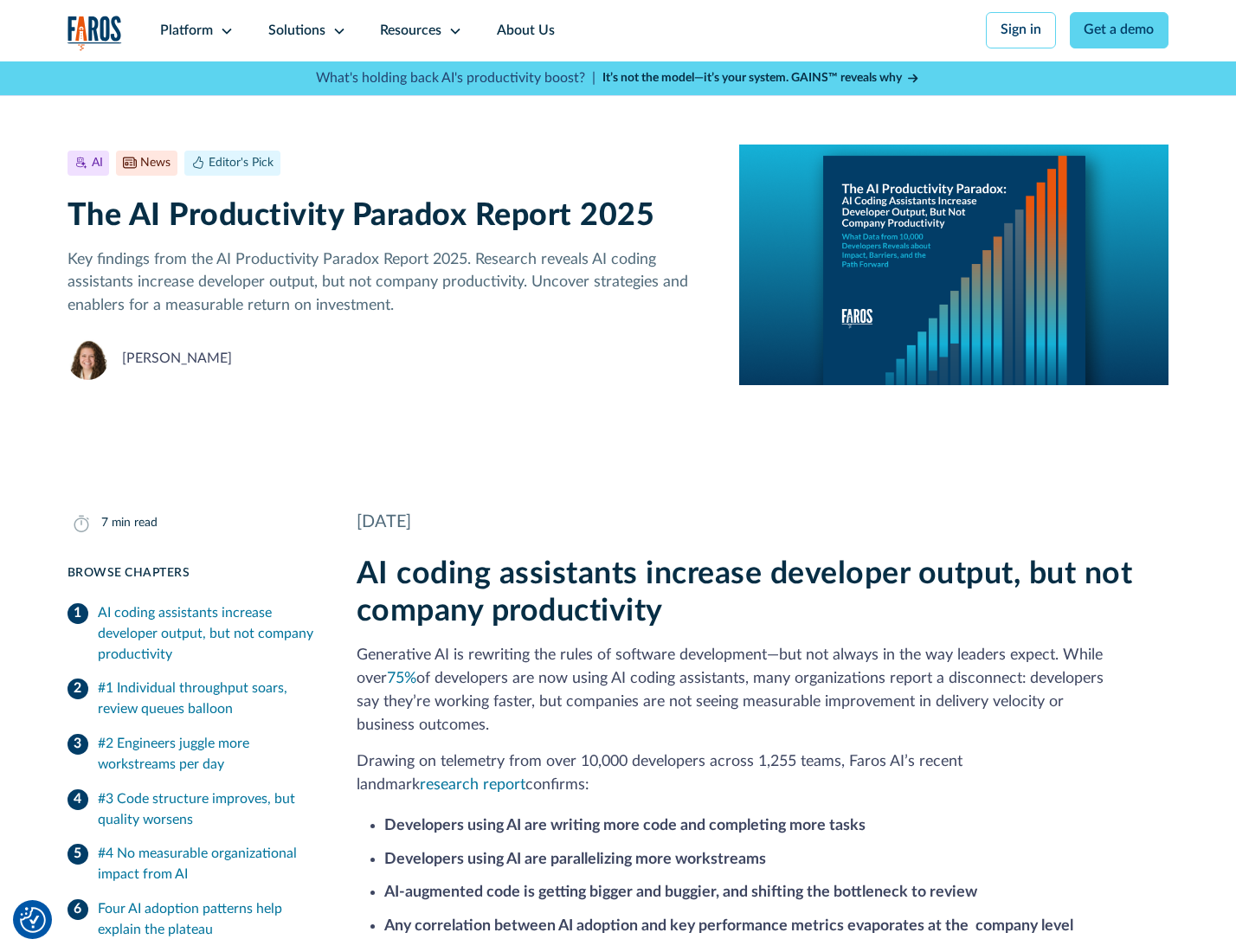
click at [454, 31] on icon at bounding box center [456, 32] width 14 height 14
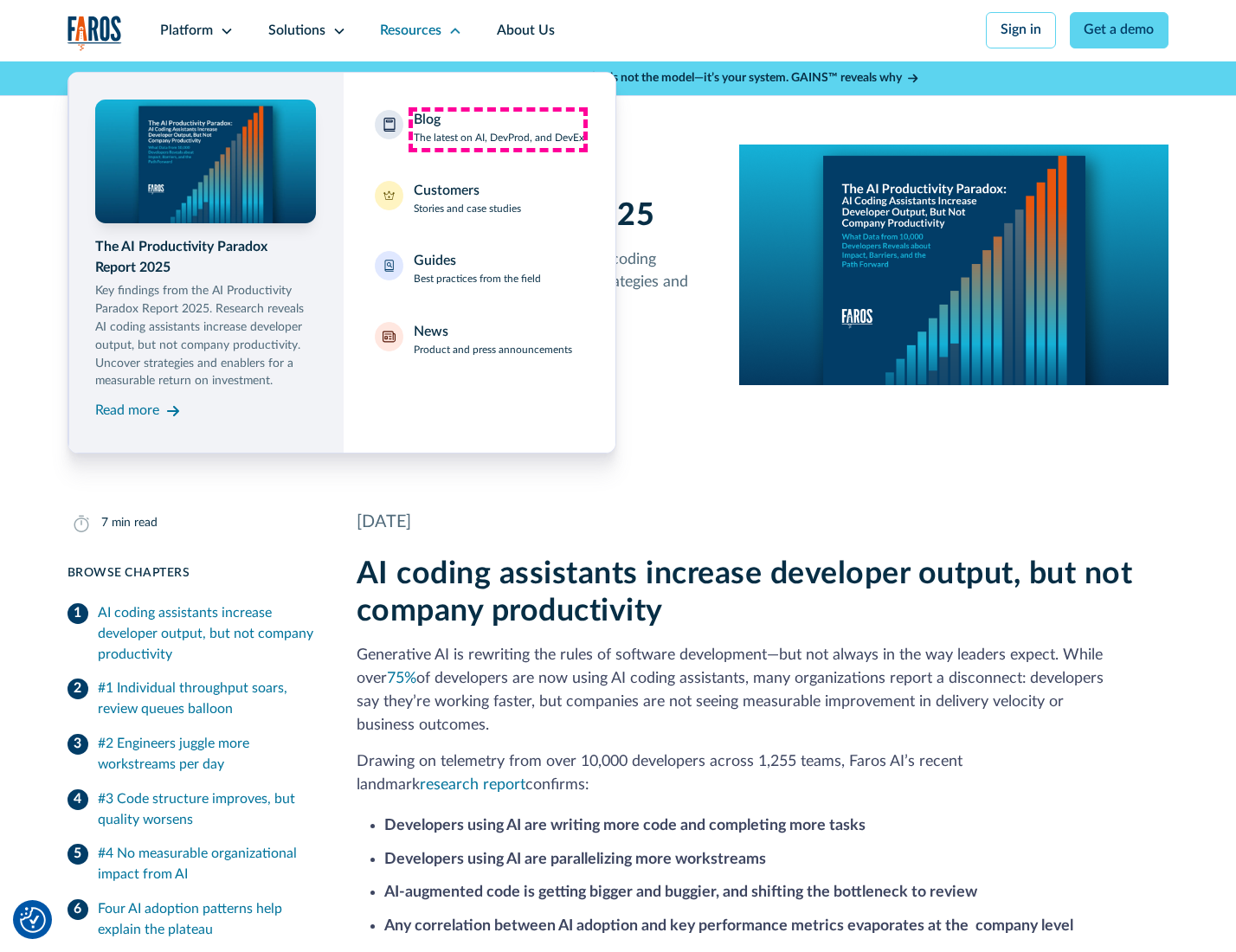
click at [498, 129] on div "Blog The latest on AI, DevProd, and DevEx" at bounding box center [498, 127] width 171 height 37
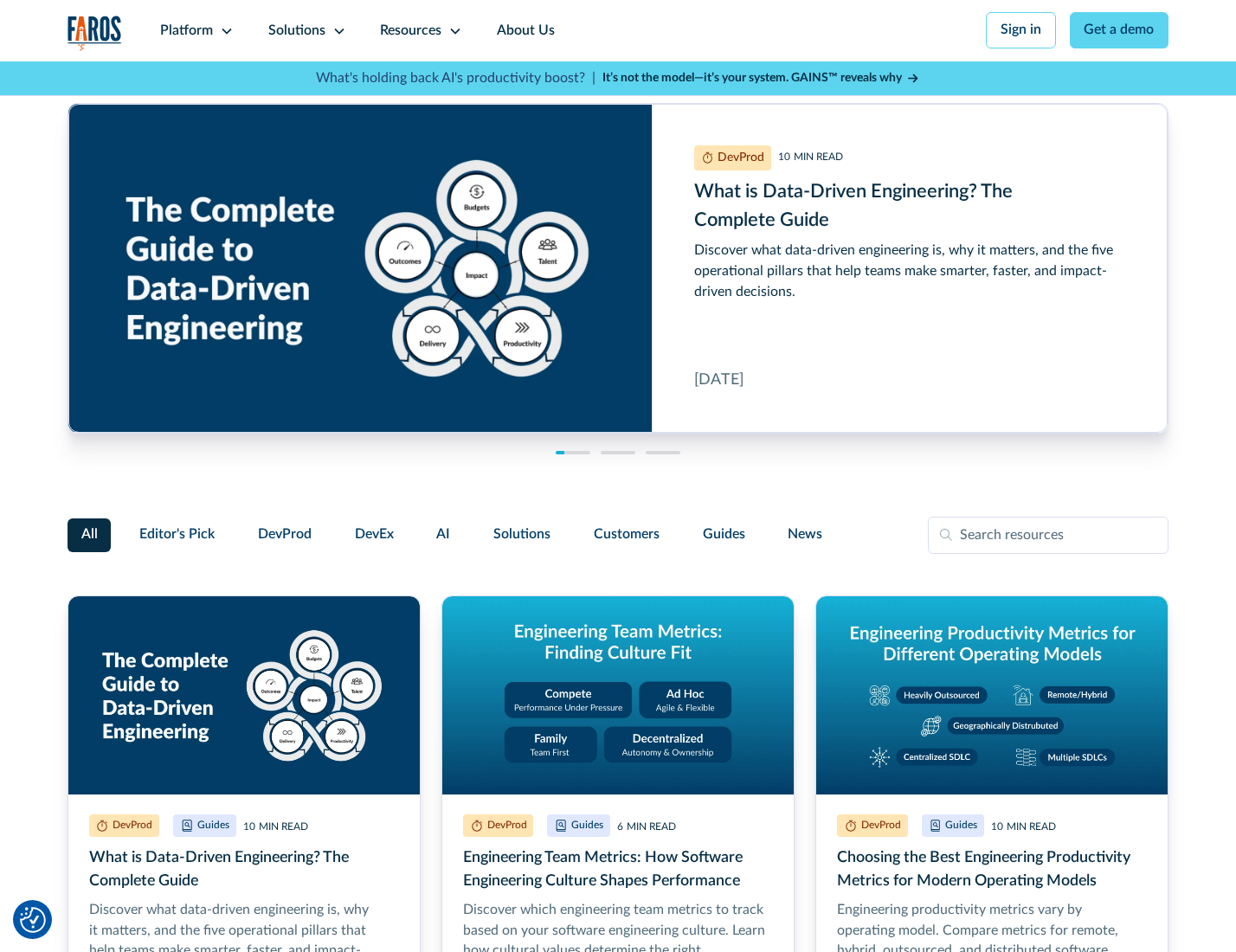
click at [1121, 31] on link "Get a demo" at bounding box center [1120, 30] width 100 height 37
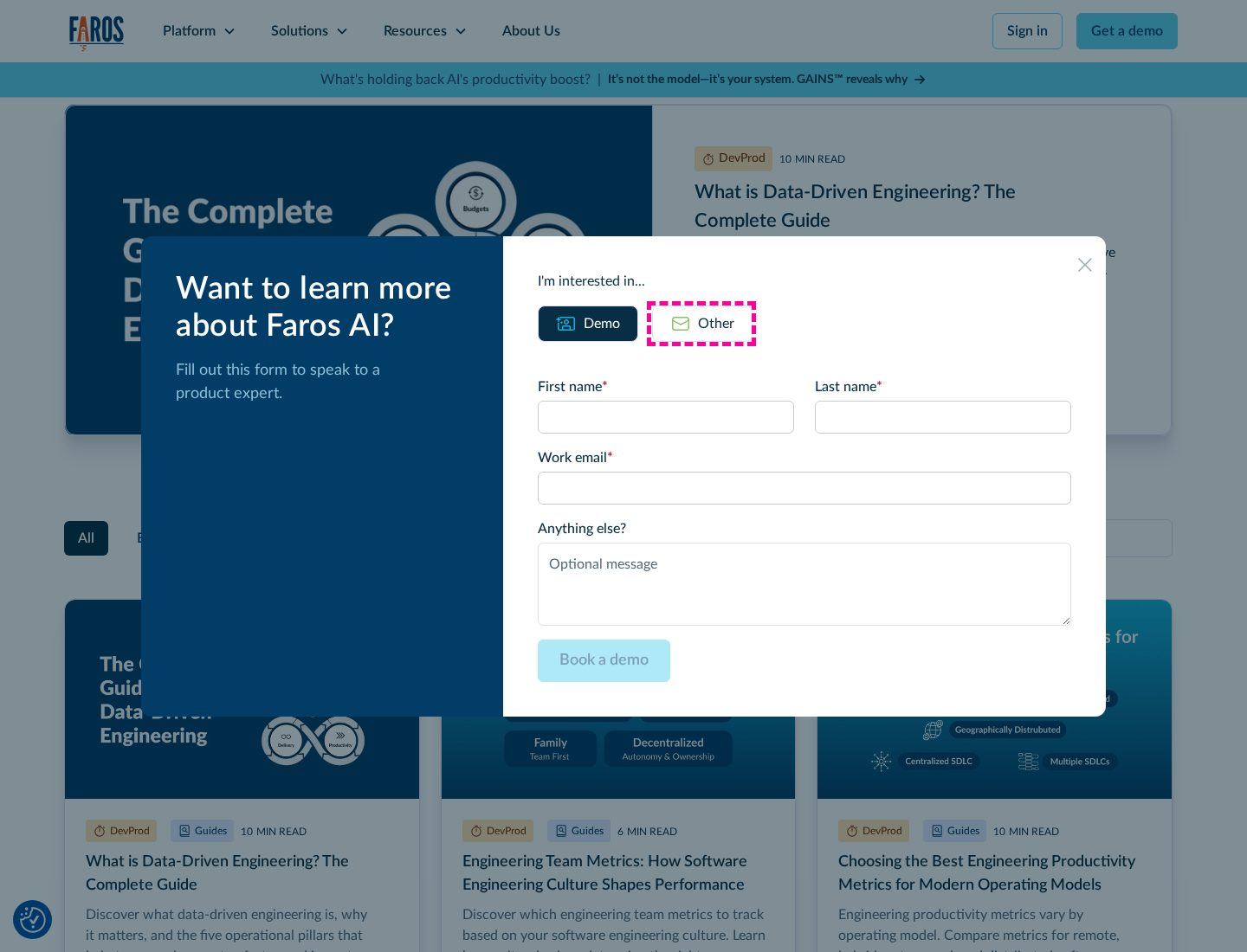
click at [701, 323] on div "Other" at bounding box center [715, 324] width 37 height 21
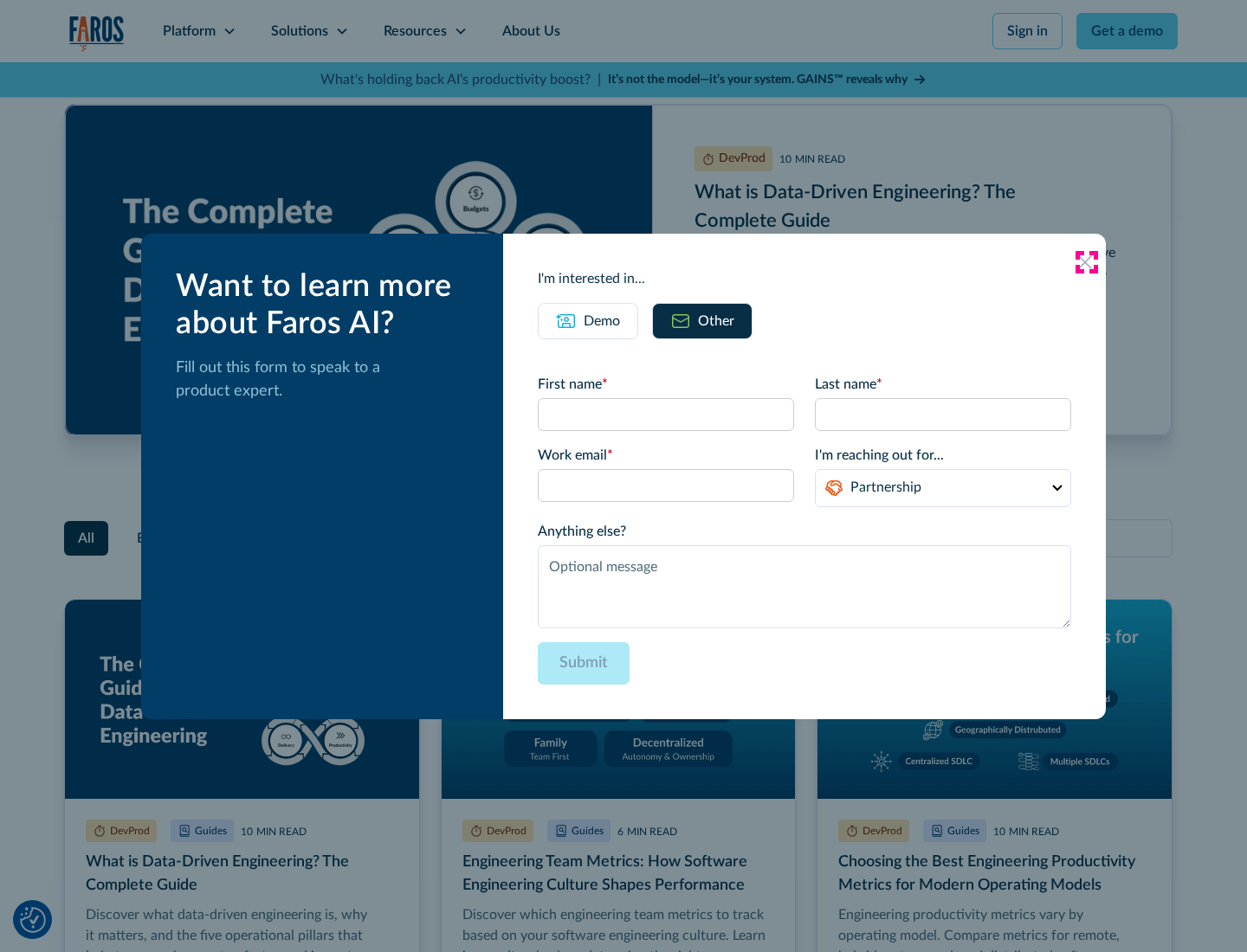
click at [1085, 261] on icon at bounding box center [1084, 262] width 14 height 14
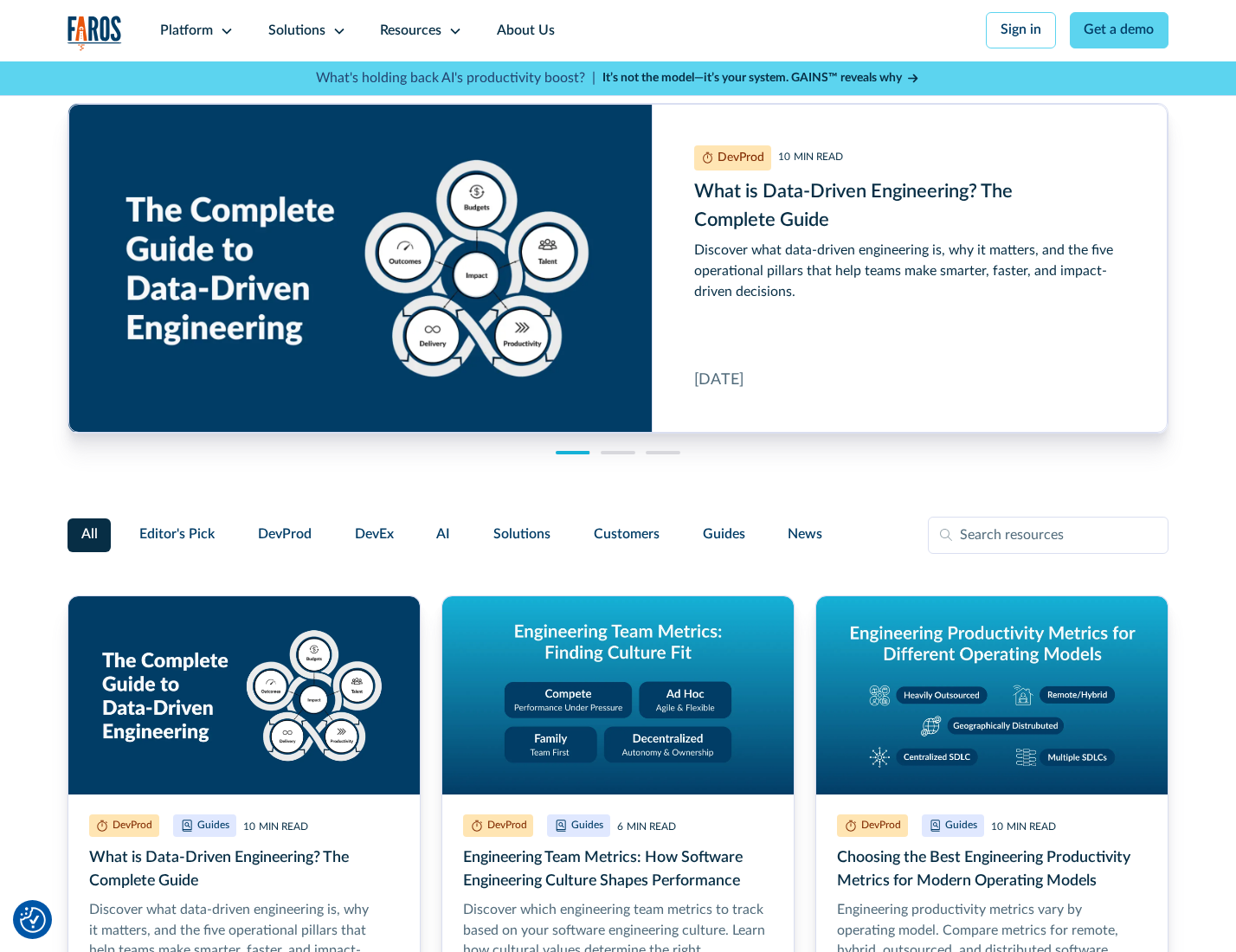
click at [524, 31] on link "About Us" at bounding box center [526, 31] width 93 height 61
